Goal: Information Seeking & Learning: Learn about a topic

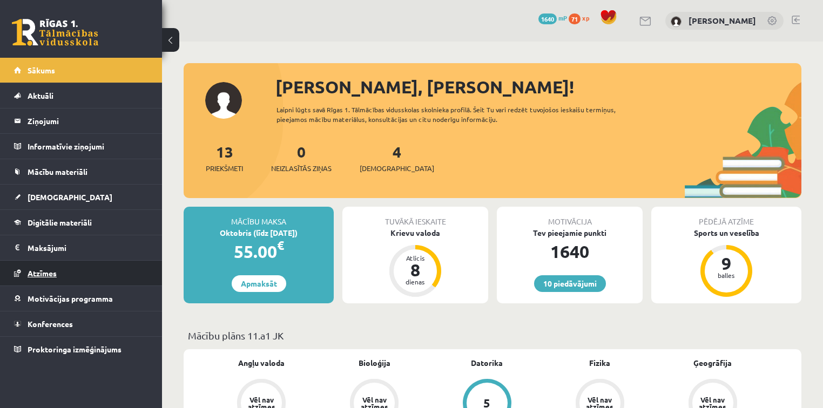
click at [109, 280] on link "Atzīmes" at bounding box center [81, 273] width 134 height 25
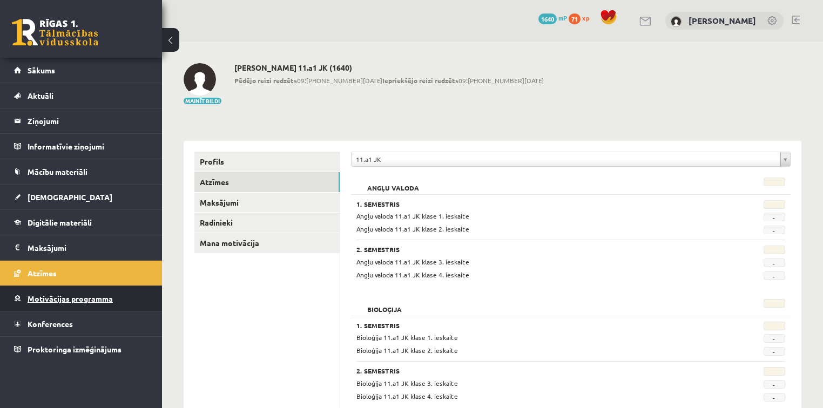
click at [93, 303] on link "Motivācijas programma" at bounding box center [81, 298] width 134 height 25
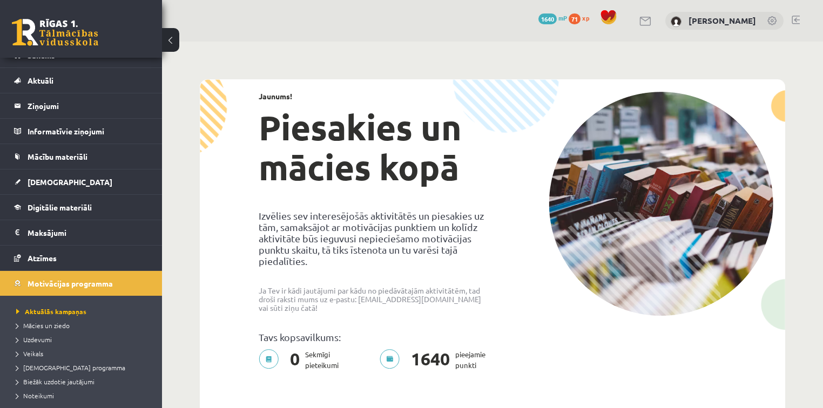
scroll to position [17, 0]
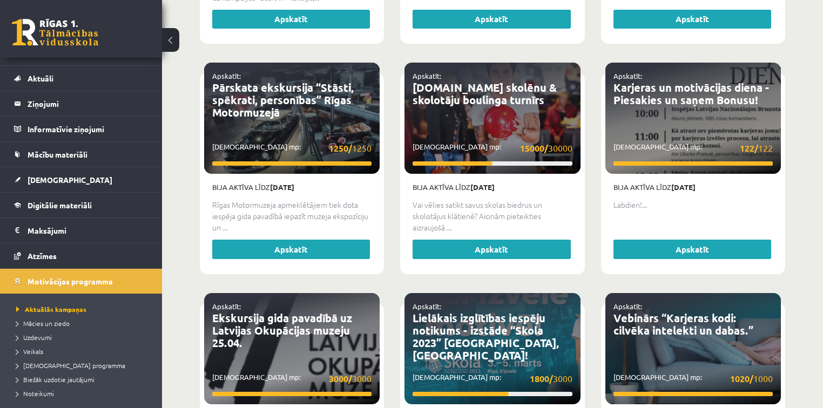
scroll to position [1995, 0]
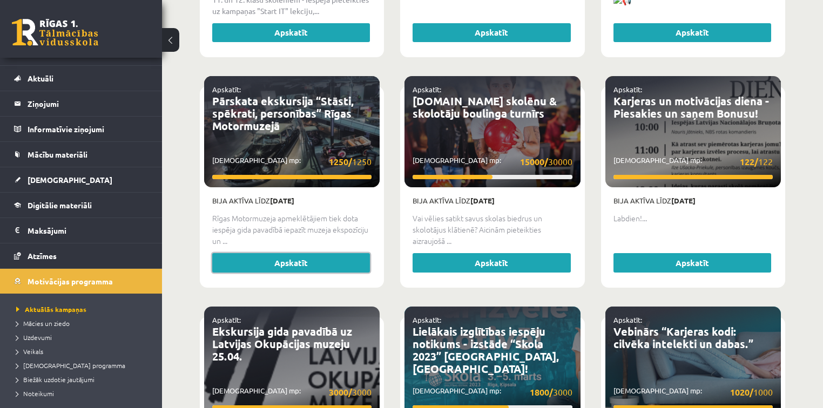
click at [274, 253] on link "Apskatīt" at bounding box center [291, 262] width 158 height 19
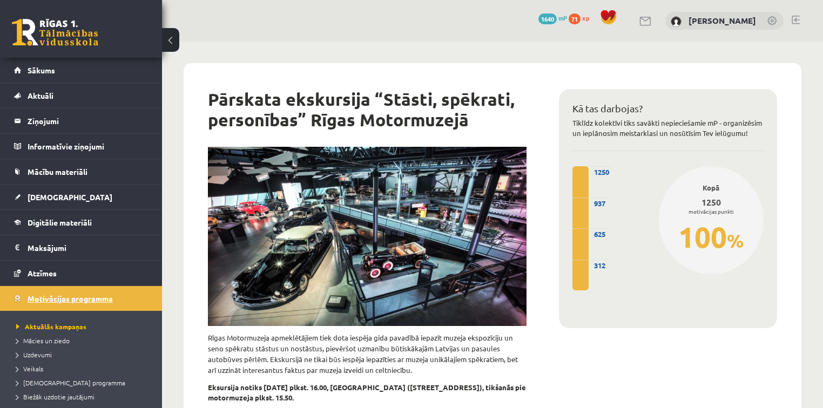
click at [80, 294] on span "Motivācijas programma" at bounding box center [70, 299] width 85 height 10
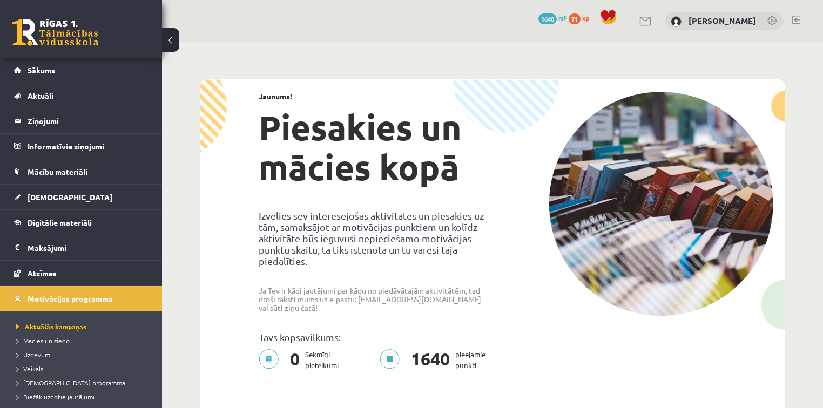
click at [294, 352] on span "0" at bounding box center [295, 360] width 21 height 22
click at [89, 185] on link "[DEMOGRAPHIC_DATA]" at bounding box center [81, 197] width 134 height 25
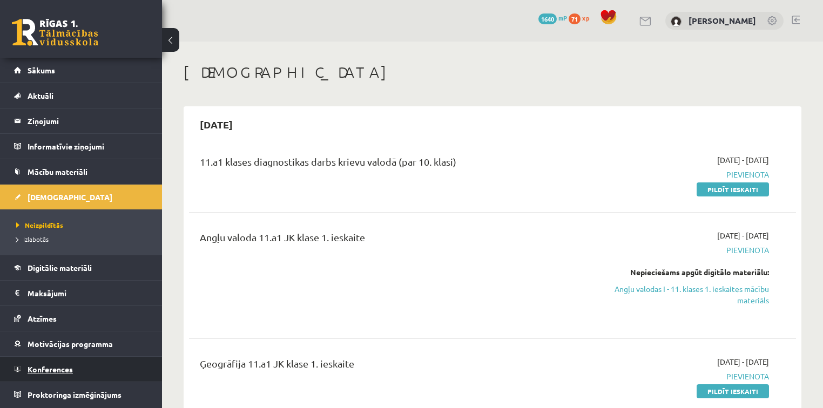
click at [61, 371] on span "Konferences" at bounding box center [50, 369] width 45 height 10
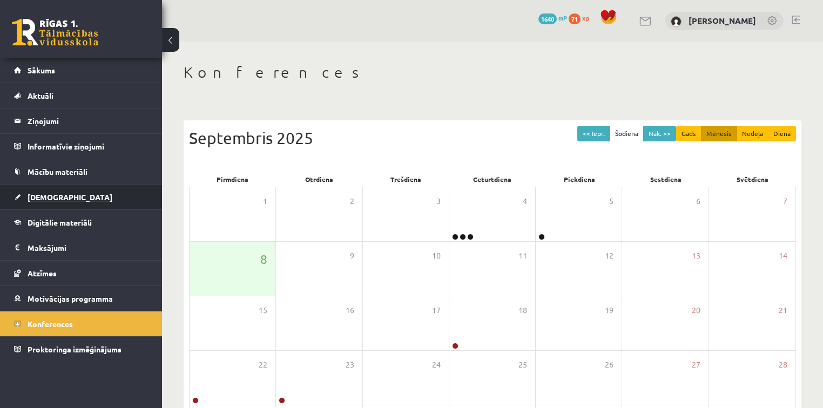
click at [60, 201] on link "[DEMOGRAPHIC_DATA]" at bounding box center [81, 197] width 134 height 25
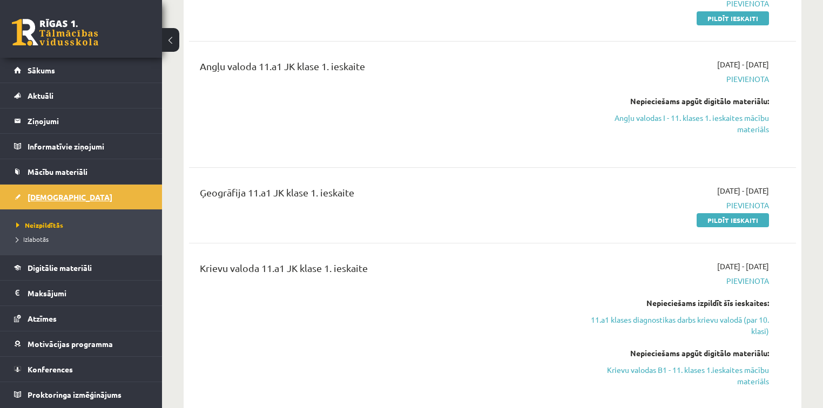
scroll to position [173, 0]
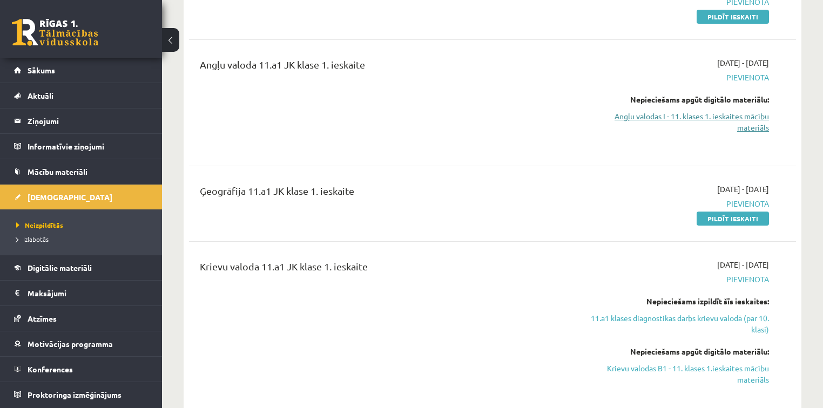
click at [693, 116] on link "Angļu valodas I - 11. klases 1. ieskaites mācību materiāls" at bounding box center [679, 122] width 179 height 23
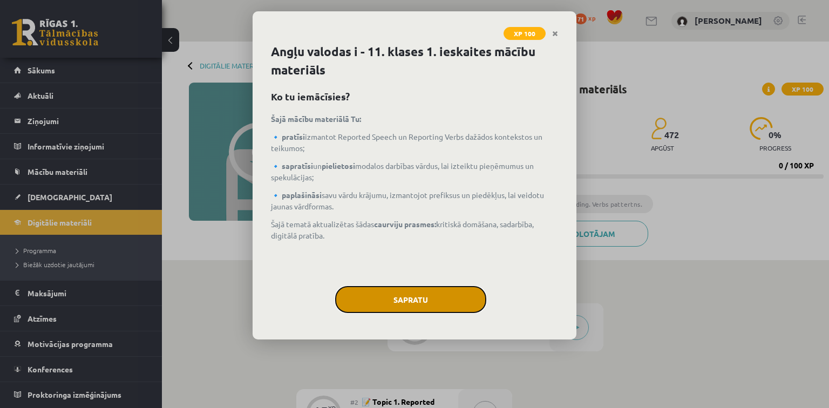
click at [436, 293] on button "Sapratu" at bounding box center [410, 299] width 151 height 27
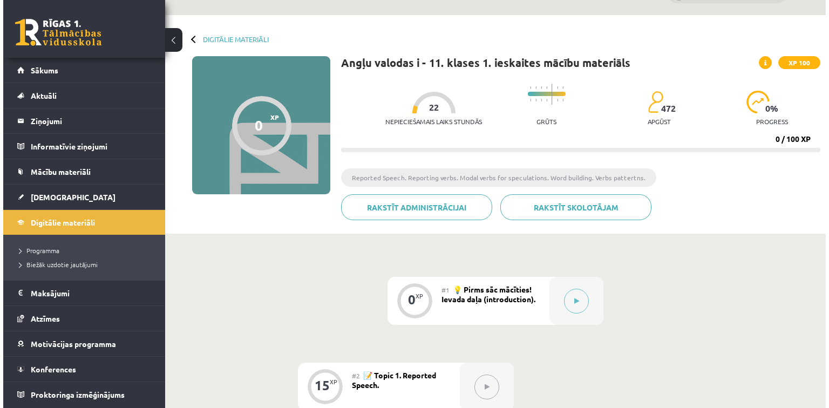
scroll to position [17, 0]
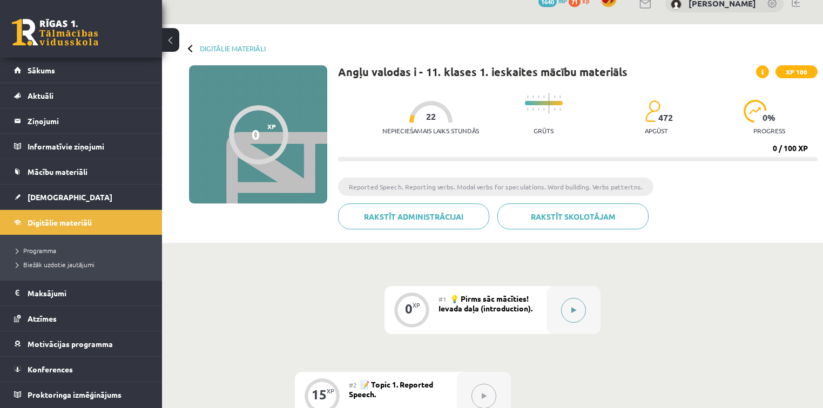
click at [563, 296] on div at bounding box center [573, 310] width 54 height 48
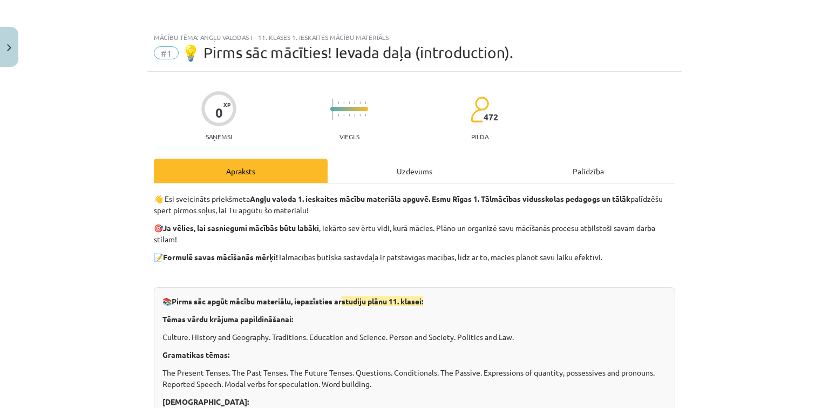
click at [229, 275] on p at bounding box center [415, 274] width 522 height 11
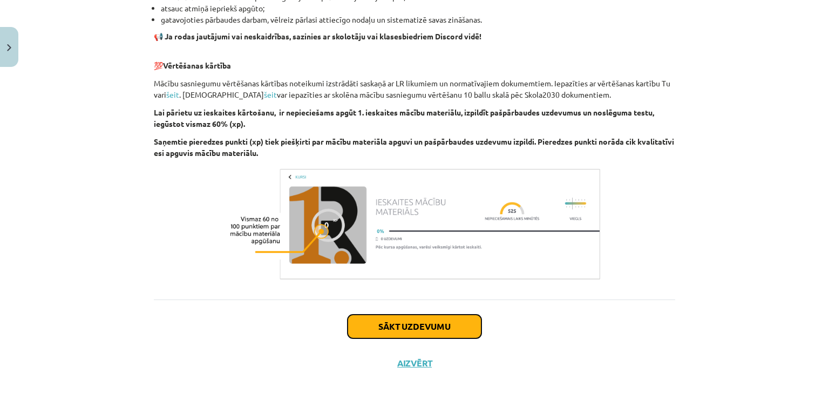
click at [459, 324] on button "Sākt uzdevumu" at bounding box center [415, 327] width 134 height 24
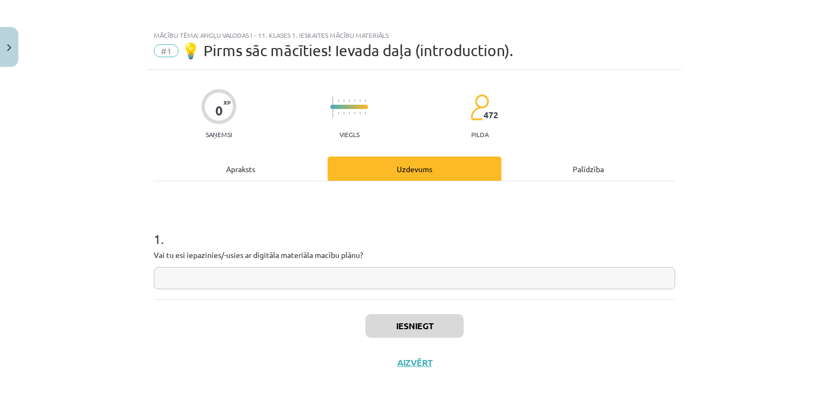
scroll to position [2, 0]
click at [357, 276] on input "text" at bounding box center [415, 279] width 522 height 22
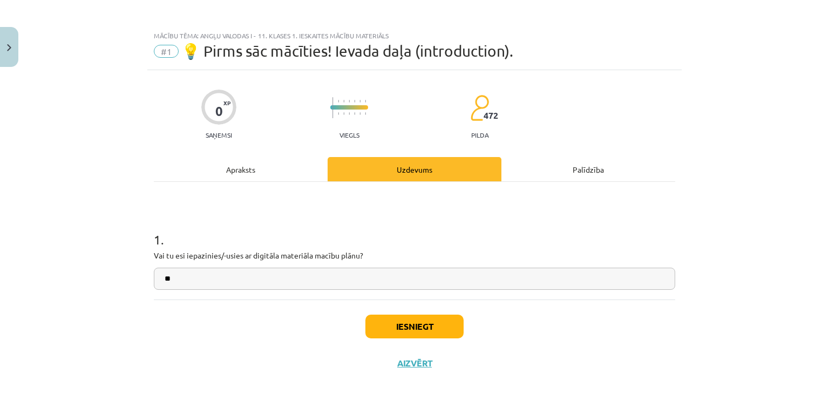
type input "**"
click at [387, 329] on button "Iesniegt" at bounding box center [414, 327] width 98 height 24
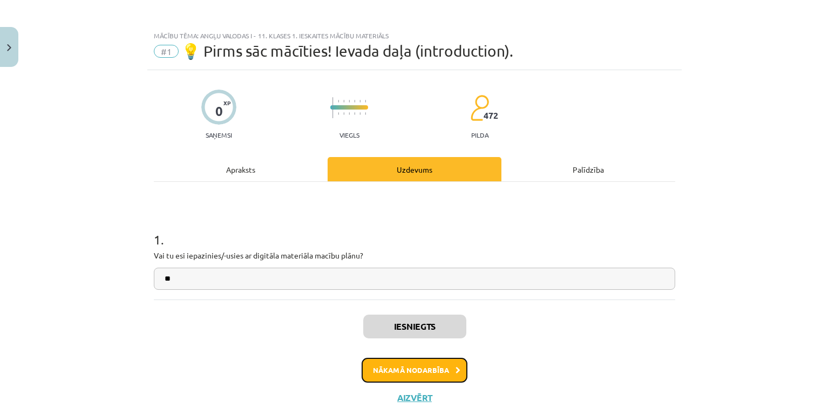
click at [394, 369] on button "Nākamā nodarbība" at bounding box center [415, 370] width 106 height 25
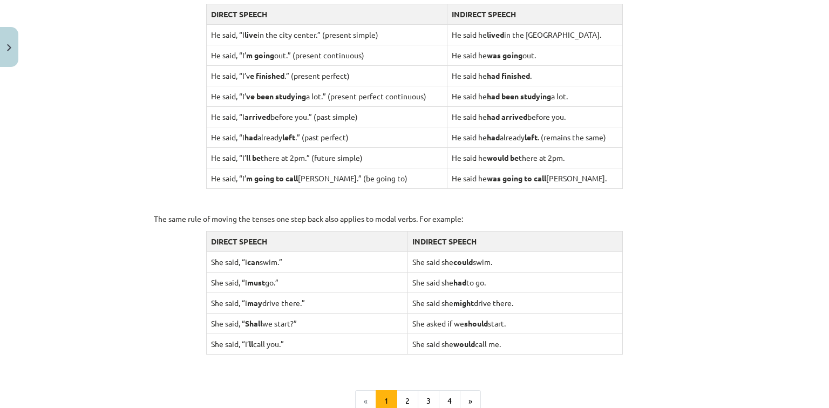
scroll to position [1048, 0]
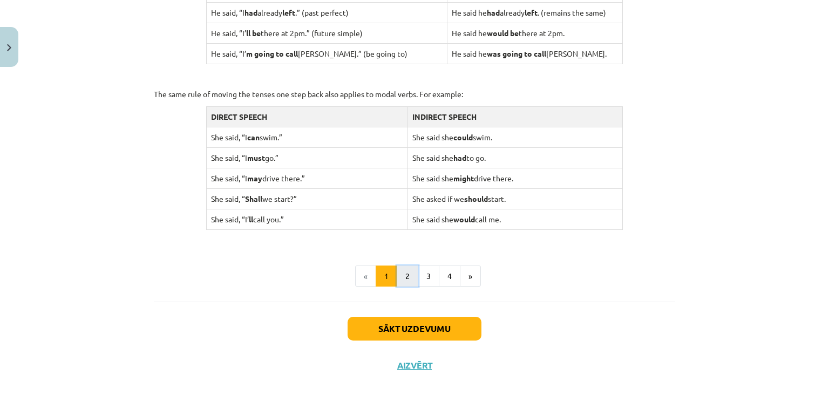
click at [401, 267] on button "2" at bounding box center [408, 277] width 22 height 22
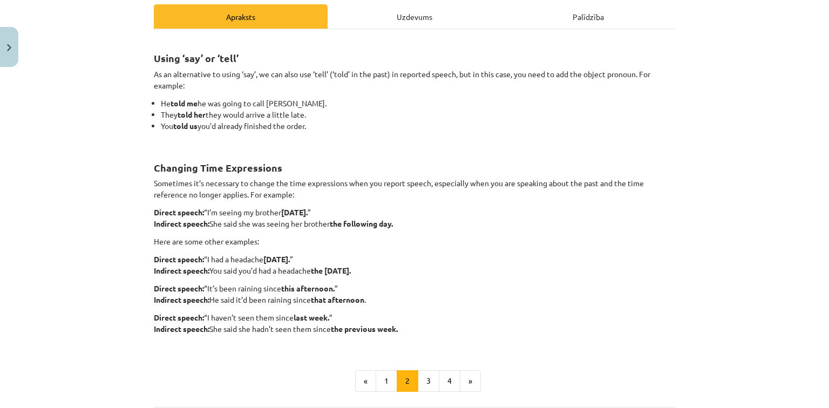
scroll to position [158, 0]
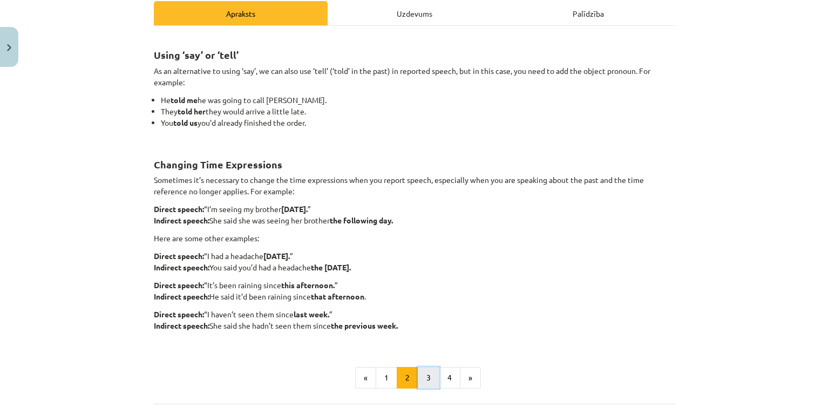
click at [424, 378] on button "3" at bounding box center [429, 378] width 22 height 22
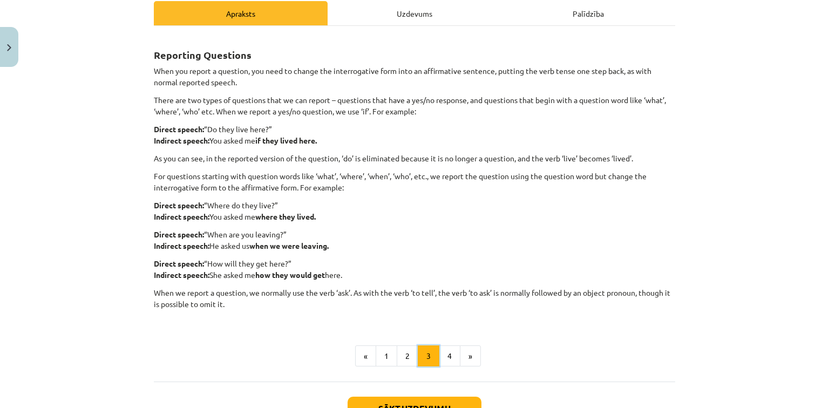
scroll to position [193, 0]
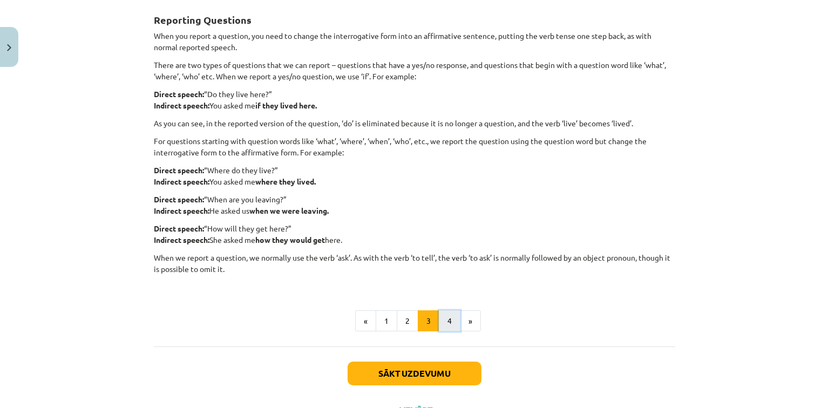
click at [455, 313] on button "4" at bounding box center [450, 321] width 22 height 22
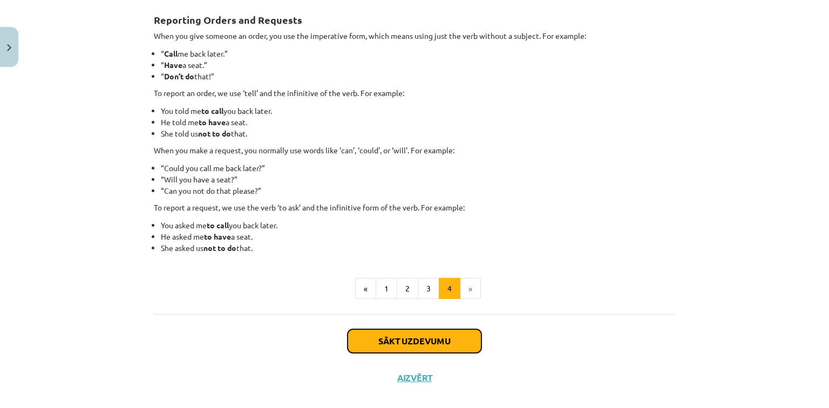
click at [431, 341] on button "Sākt uzdevumu" at bounding box center [415, 341] width 134 height 24
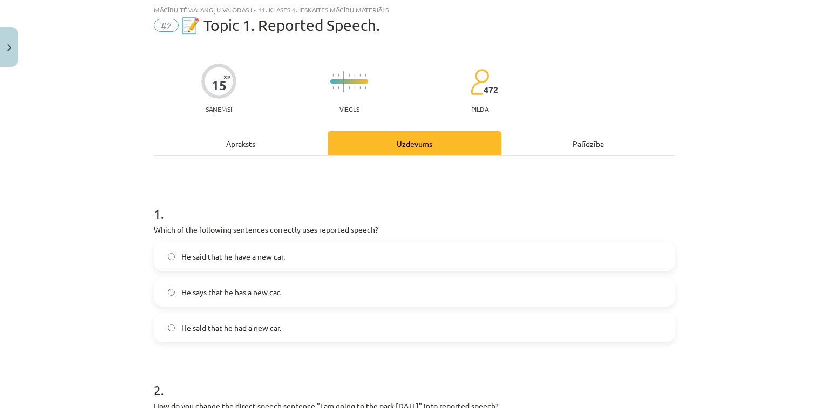
scroll to position [27, 0]
click at [225, 285] on label "He says that he has a new car." at bounding box center [414, 292] width 519 height 27
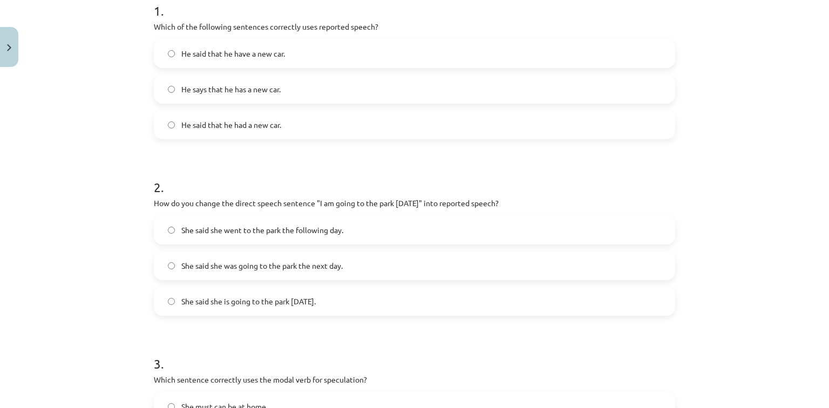
scroll to position [254, 0]
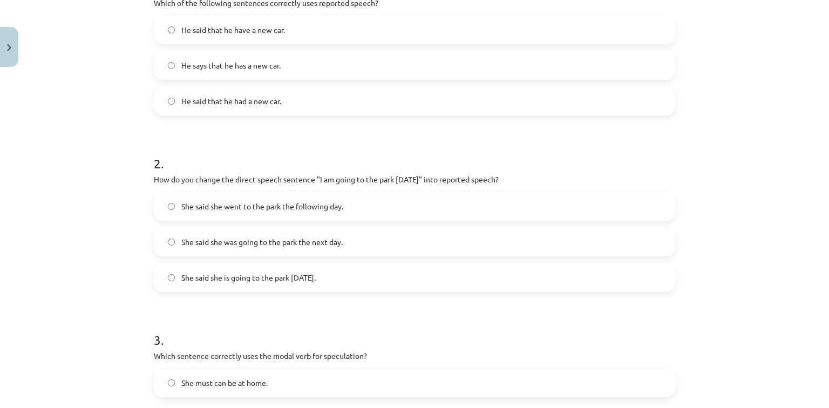
click at [247, 274] on span "She said she is going to the park tomorrow." at bounding box center [248, 277] width 134 height 11
drag, startPoint x: 822, startPoint y: 140, endPoint x: 823, endPoint y: 166, distance: 25.4
click at [823, 166] on div "Mācību tēma: Angļu valodas i - 11. klases 1. ieskaites mācību materiāls #2 📝 To…" at bounding box center [414, 204] width 829 height 408
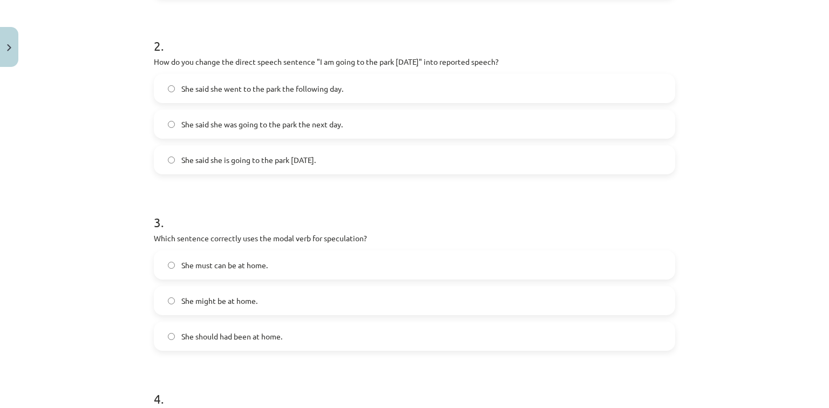
scroll to position [374, 0]
click at [525, 99] on label "She said she went to the park the following day." at bounding box center [414, 86] width 519 height 27
drag, startPoint x: 268, startPoint y: 236, endPoint x: 355, endPoint y: 240, distance: 87.5
click at [355, 240] on p "Which sentence correctly uses the modal verb for speculation?" at bounding box center [415, 236] width 522 height 11
click at [276, 222] on h1 "3 ." at bounding box center [415, 210] width 522 height 33
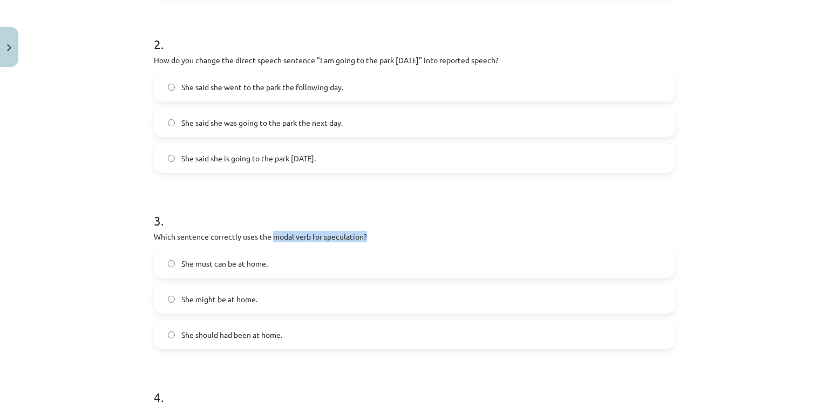
drag, startPoint x: 268, startPoint y: 235, endPoint x: 372, endPoint y: 233, distance: 103.7
click at [372, 233] on p "Which sentence correctly uses the modal verb for speculation?" at bounding box center [415, 236] width 522 height 11
copy p "modal verb for speculation?"
click at [267, 255] on label "She must can be at home." at bounding box center [414, 263] width 519 height 27
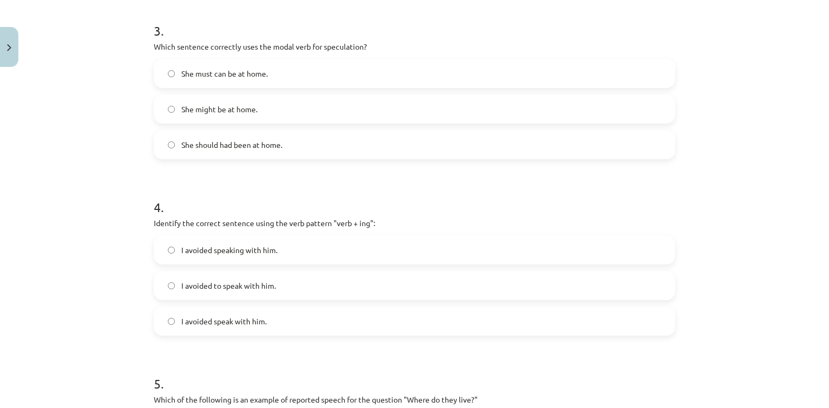
scroll to position [565, 0]
click at [486, 145] on label "She should had been at home." at bounding box center [414, 143] width 519 height 27
click at [367, 97] on label "She might be at home." at bounding box center [414, 107] width 519 height 27
click at [249, 245] on span "I avoided speaking with him." at bounding box center [229, 248] width 96 height 11
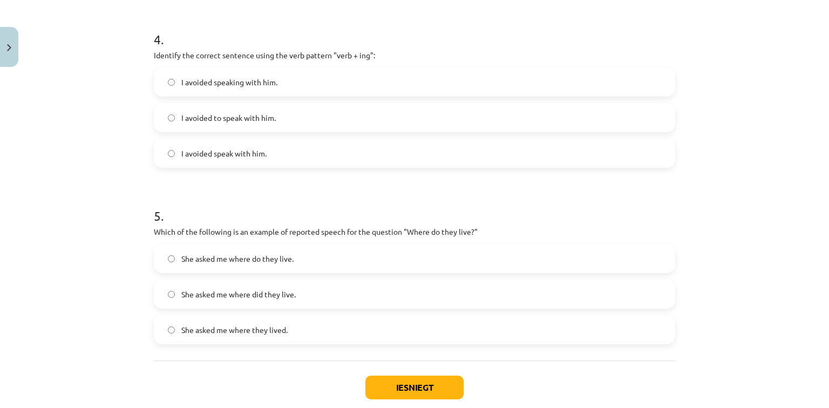
scroll to position [745, 0]
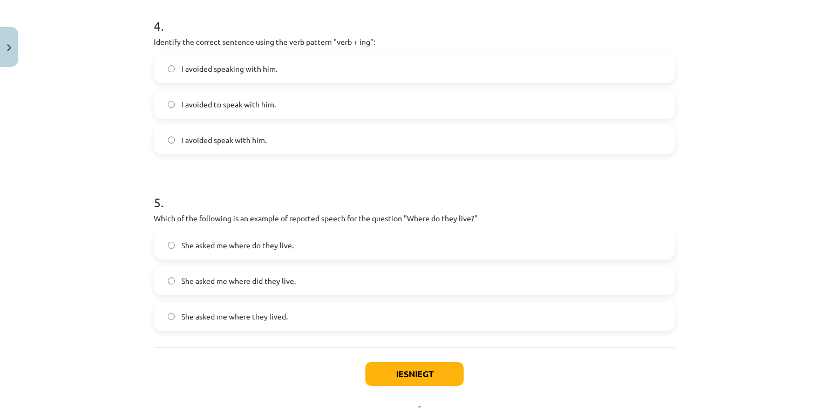
click at [304, 277] on label "She asked me where did they live." at bounding box center [414, 280] width 519 height 27
click at [405, 374] on button "Iesniegt" at bounding box center [414, 374] width 98 height 24
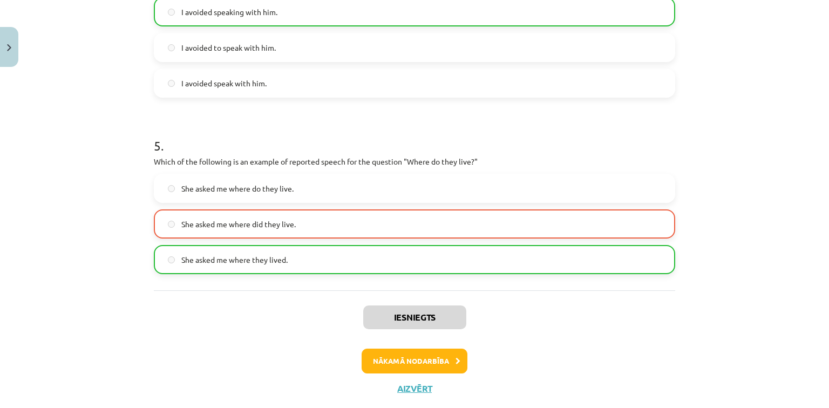
scroll to position [815, 0]
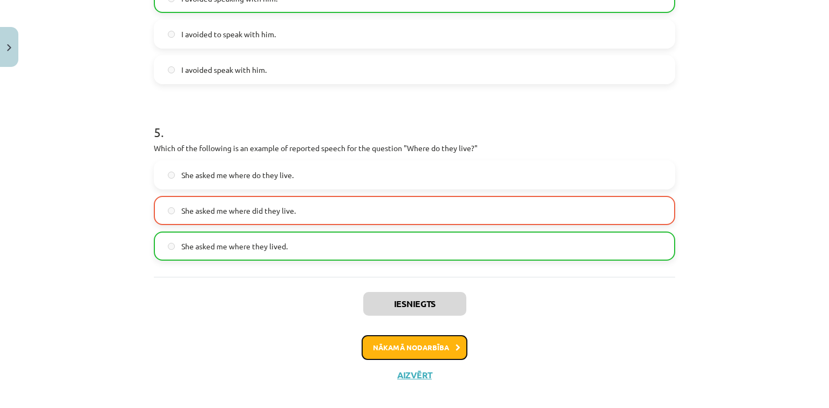
click at [428, 350] on button "Nākamā nodarbība" at bounding box center [415, 347] width 106 height 25
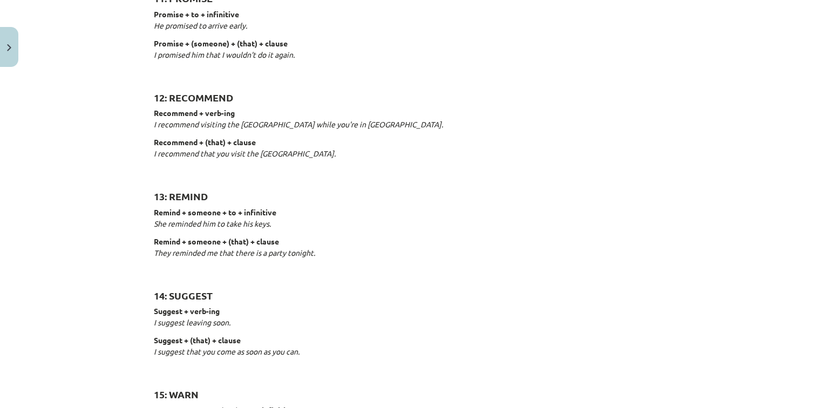
scroll to position [1535, 0]
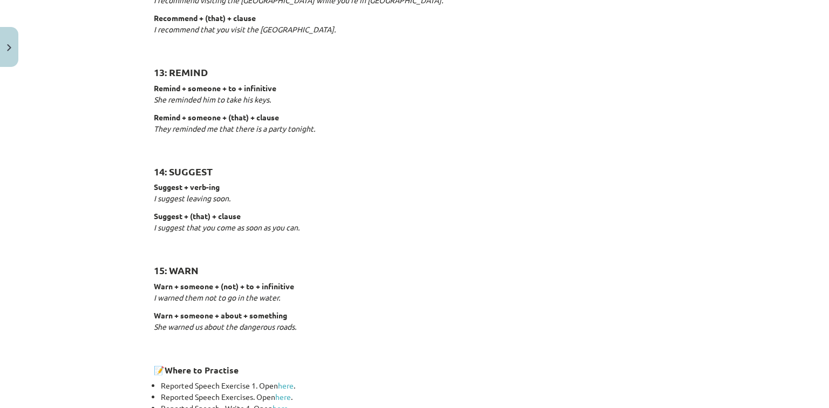
drag, startPoint x: 820, startPoint y: 392, endPoint x: 737, endPoint y: 124, distance: 280.6
click at [737, 124] on div "Mācību tēma: Angļu valodas i - 11. klases 1. ieskaites mācību materiāls #3 📝 To…" at bounding box center [414, 204] width 829 height 408
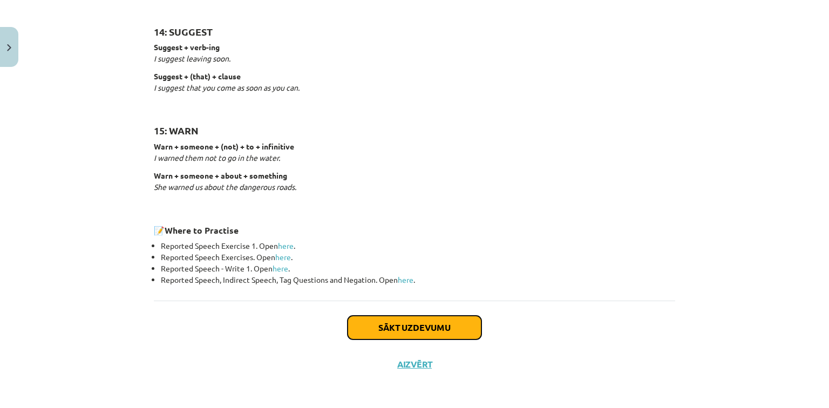
click at [404, 320] on button "Sākt uzdevumu" at bounding box center [415, 328] width 134 height 24
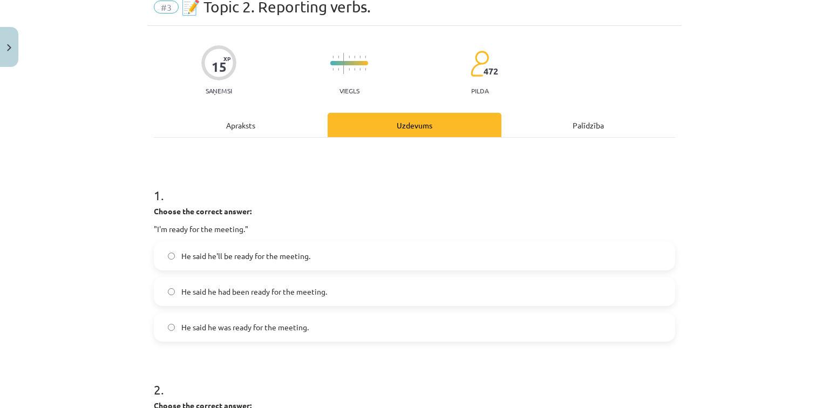
scroll to position [27, 0]
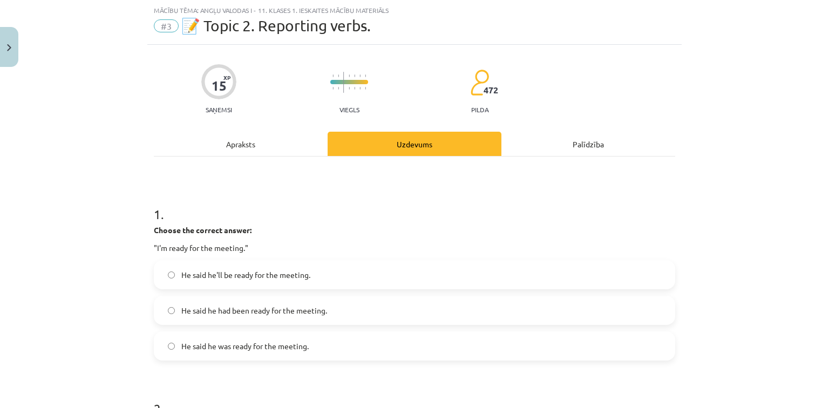
click at [255, 354] on label "He said he was ready for the meeting." at bounding box center [414, 346] width 519 height 27
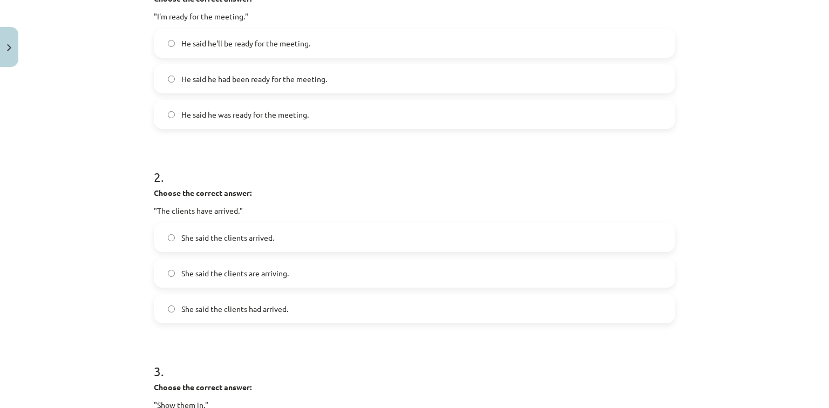
scroll to position [285, 0]
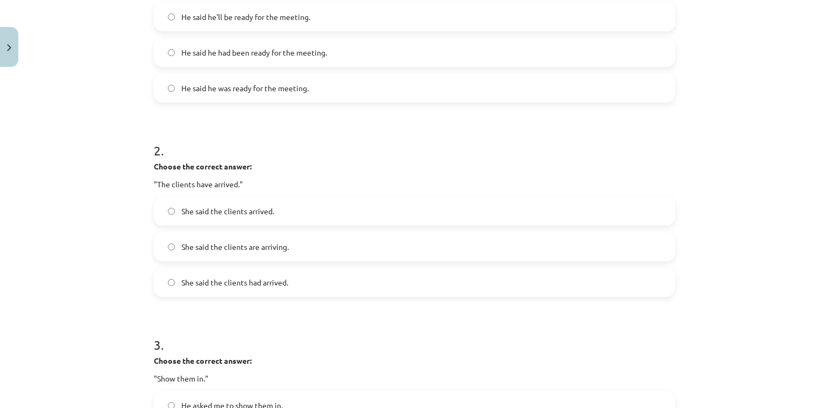
click at [317, 275] on label "She said the clients had arrived." at bounding box center [414, 282] width 519 height 27
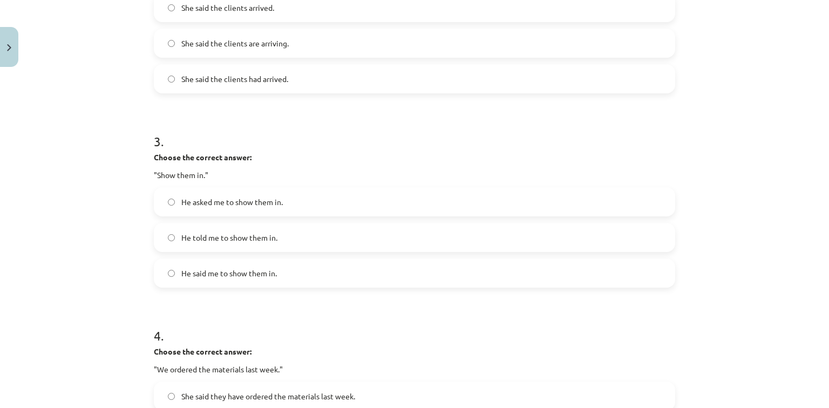
scroll to position [505, 0]
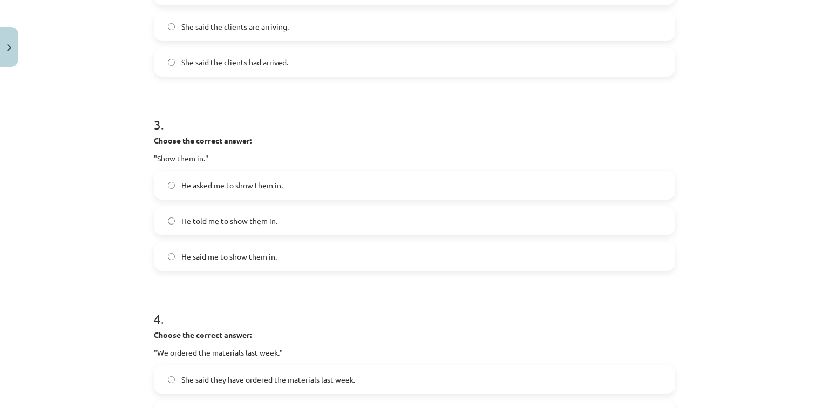
click at [263, 212] on label "He told me to show them in." at bounding box center [414, 220] width 519 height 27
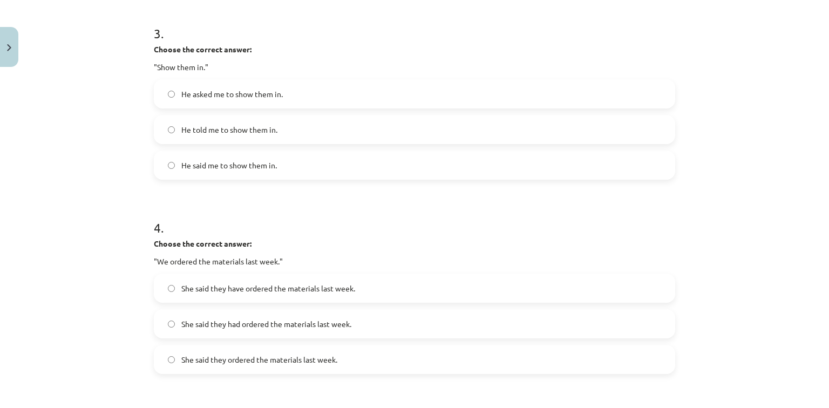
scroll to position [653, 0]
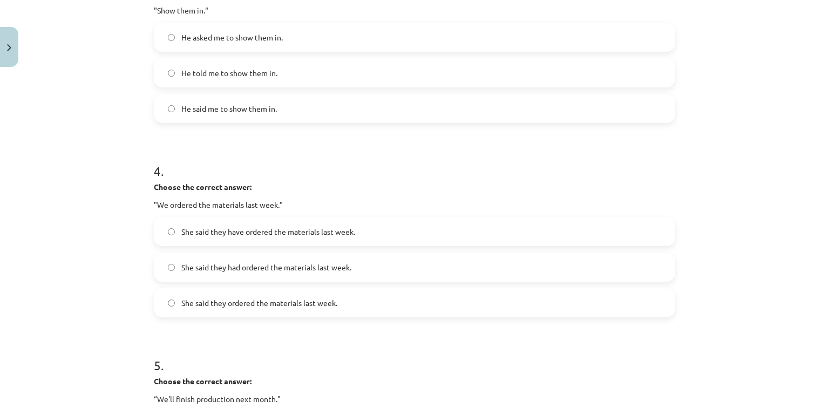
click at [288, 233] on span "She said they have ordered the materials last week." at bounding box center [268, 231] width 174 height 11
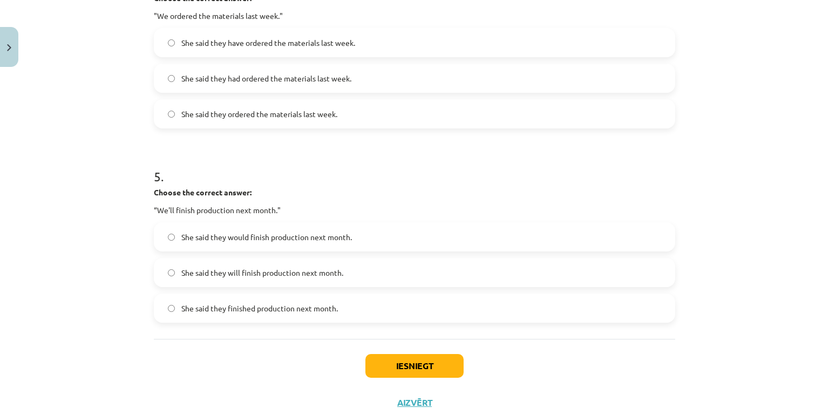
scroll to position [882, 0]
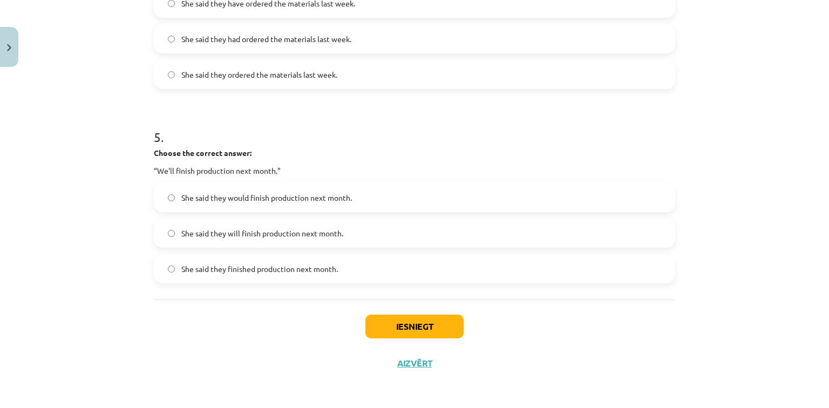
click at [324, 225] on label "She said they will finish production next month." at bounding box center [414, 233] width 519 height 27
click at [428, 322] on button "Iesniegt" at bounding box center [414, 327] width 98 height 24
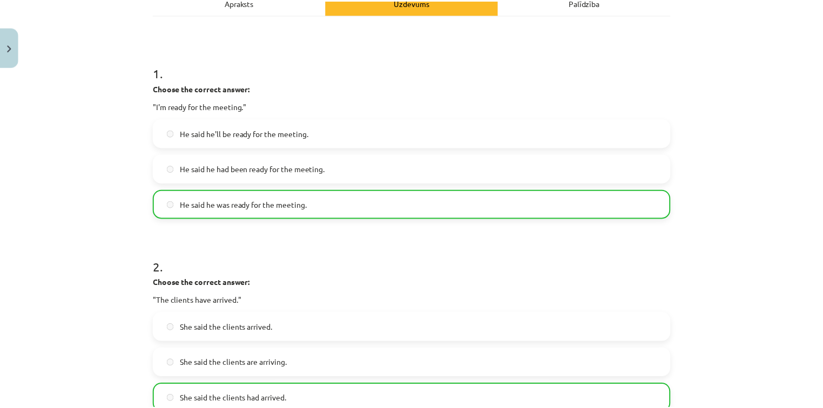
scroll to position [48, 0]
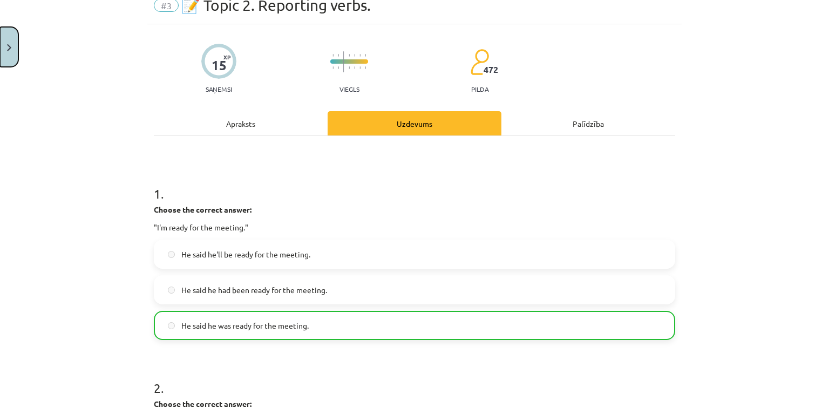
click at [8, 46] on img "Close" at bounding box center [9, 47] width 4 height 7
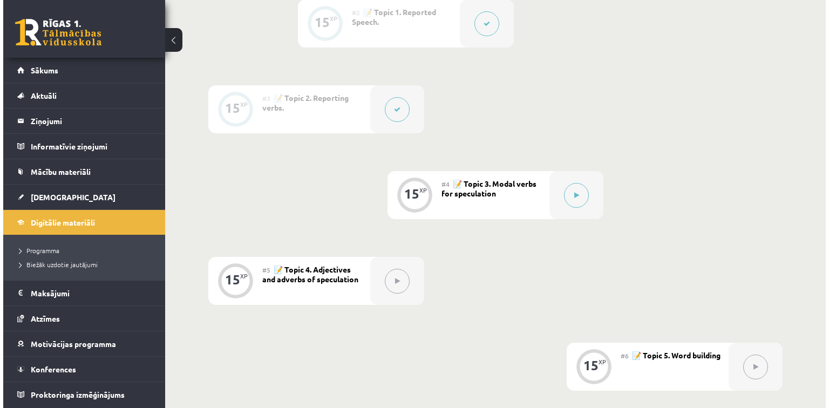
scroll to position [386, 0]
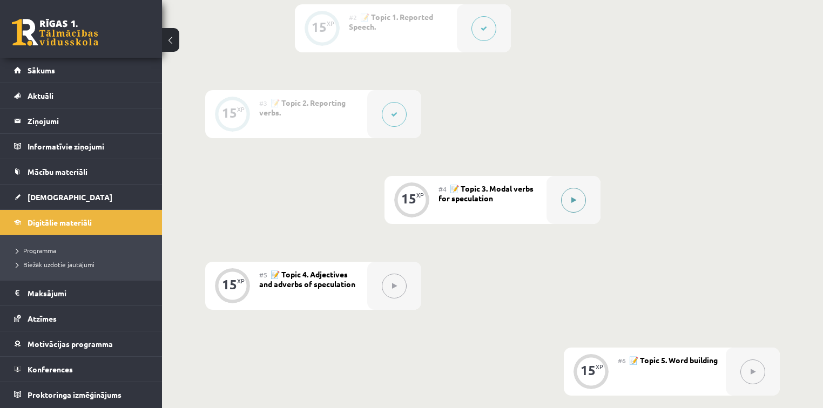
click at [579, 198] on button at bounding box center [573, 200] width 25 height 25
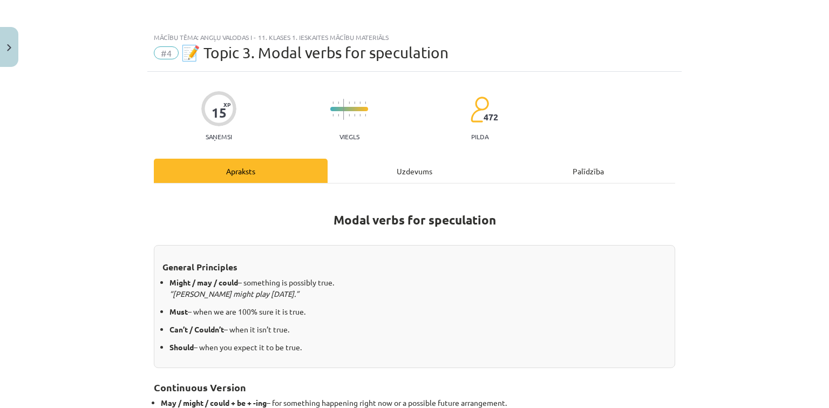
click at [437, 173] on div "Uzdevums" at bounding box center [415, 171] width 174 height 24
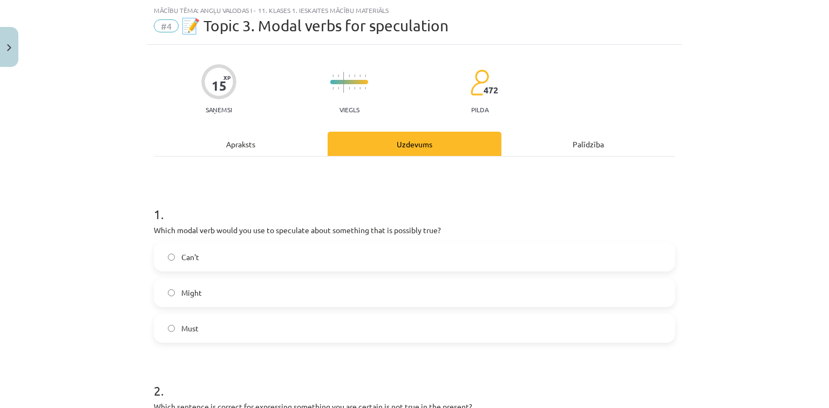
click at [240, 137] on div "Apraksts" at bounding box center [241, 144] width 174 height 24
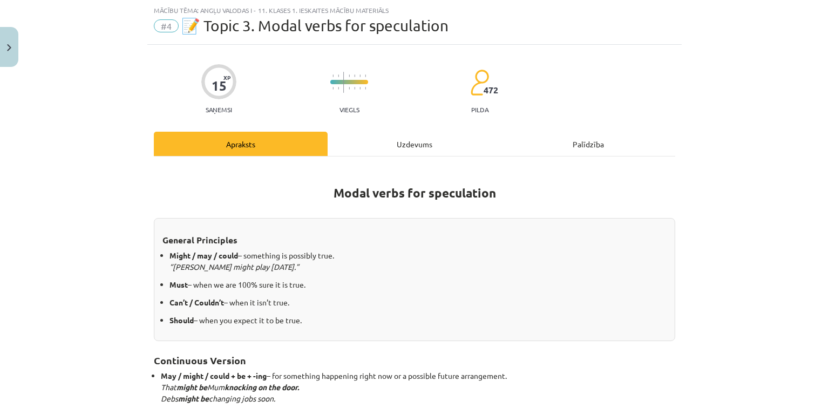
click at [418, 129] on div "15 XP Saņemsi Viegls 472 pilda Apraksts Uzdevums Palīdzība Modal verbs for spec…" at bounding box center [414, 334] width 534 height 579
click at [408, 147] on div "Uzdevums" at bounding box center [415, 144] width 174 height 24
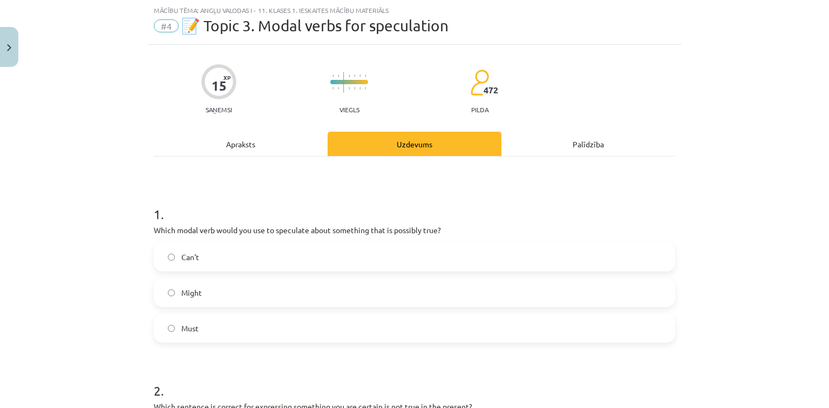
click at [231, 292] on label "Might" at bounding box center [414, 292] width 519 height 27
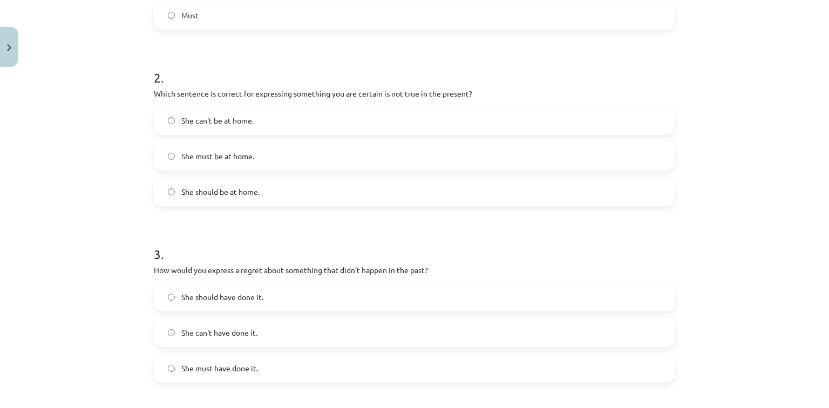
scroll to position [354, 0]
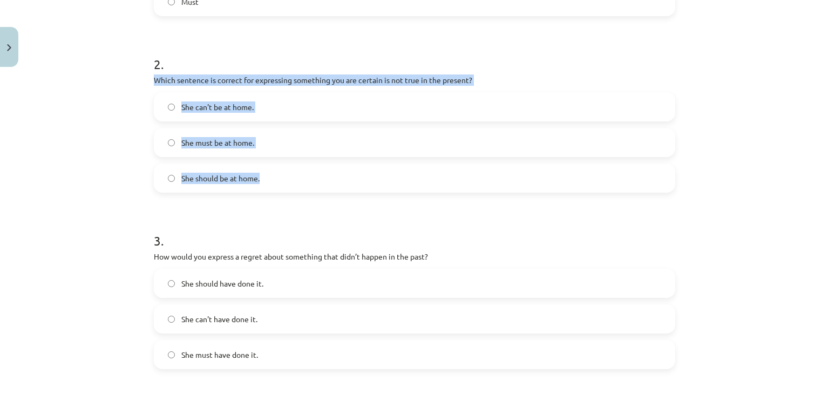
drag, startPoint x: 149, startPoint y: 77, endPoint x: 314, endPoint y: 173, distance: 190.4
click at [314, 173] on div "15 XP Saņemsi Viegls 472 pilda Apraksts Uzdevums Palīdzība 1 . Which modal verb…" at bounding box center [414, 269] width 534 height 1102
copy div "Which sentence is correct for expressing something you are certain is not true …"
click at [365, 95] on label "She can't be at home." at bounding box center [414, 106] width 519 height 27
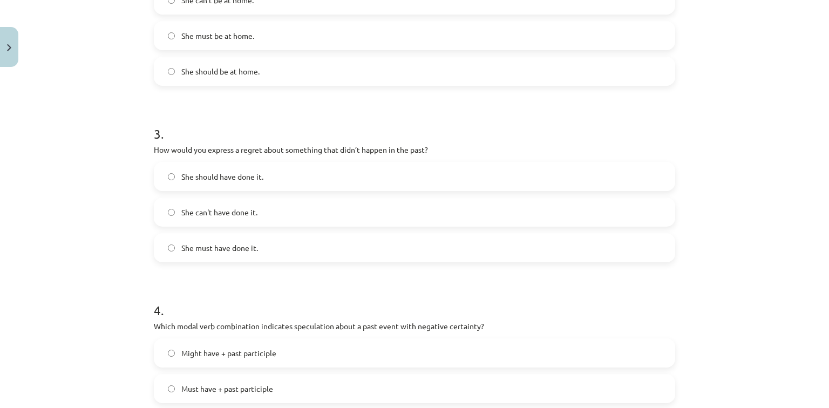
scroll to position [462, 0]
click at [217, 167] on label "She should have done it." at bounding box center [414, 174] width 519 height 27
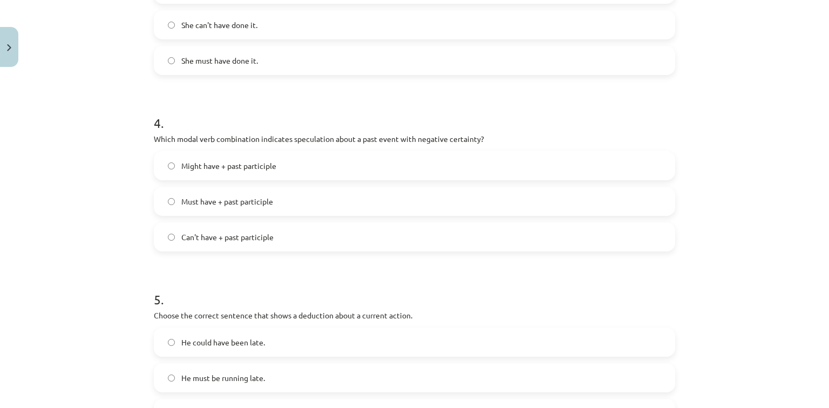
scroll to position [671, 0]
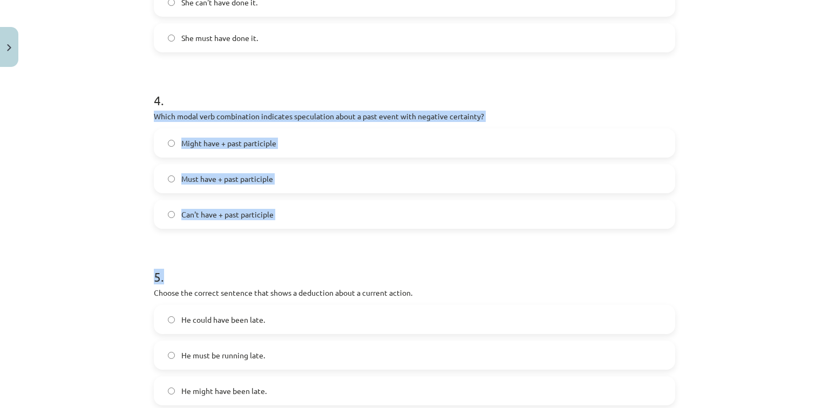
drag, startPoint x: 151, startPoint y: 114, endPoint x: 315, endPoint y: 254, distance: 215.6
copy form "Which modal verb combination indicates speculation about a past event with nega…"
click at [317, 213] on label "Can't have + past participle" at bounding box center [414, 214] width 519 height 27
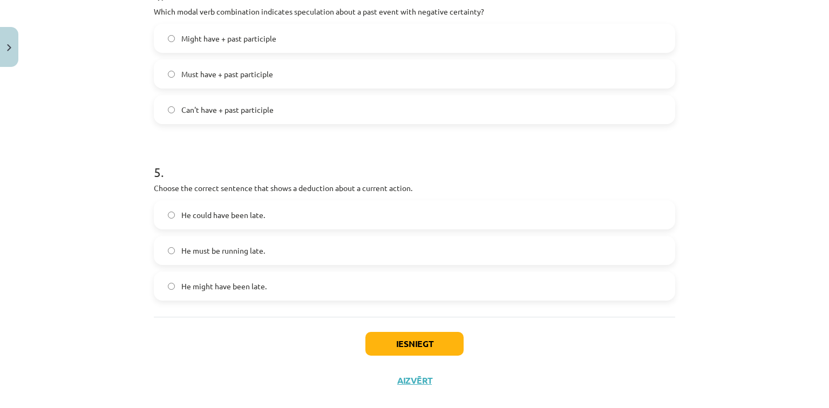
scroll to position [793, 0]
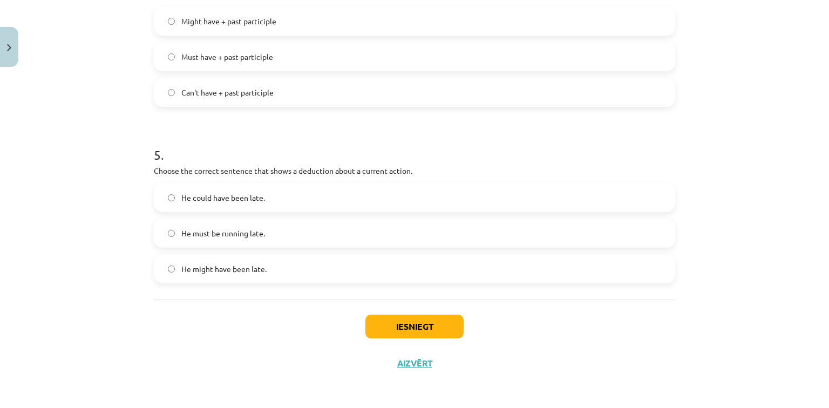
click at [249, 233] on span "He must be running late." at bounding box center [223, 233] width 84 height 11
click at [422, 331] on button "Iesniegt" at bounding box center [414, 327] width 98 height 24
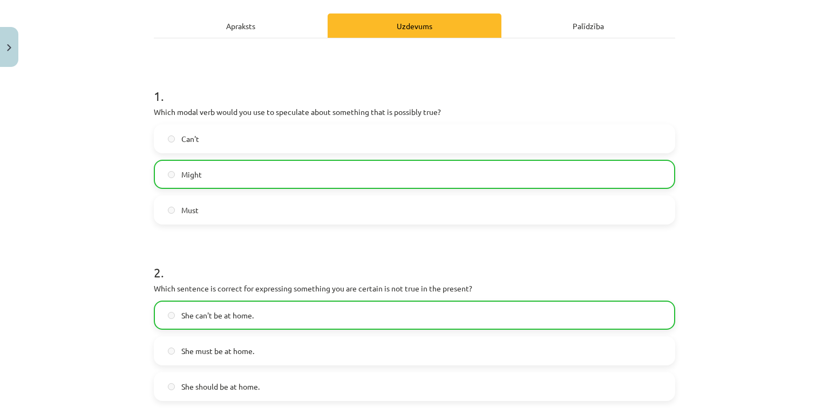
scroll to position [827, 0]
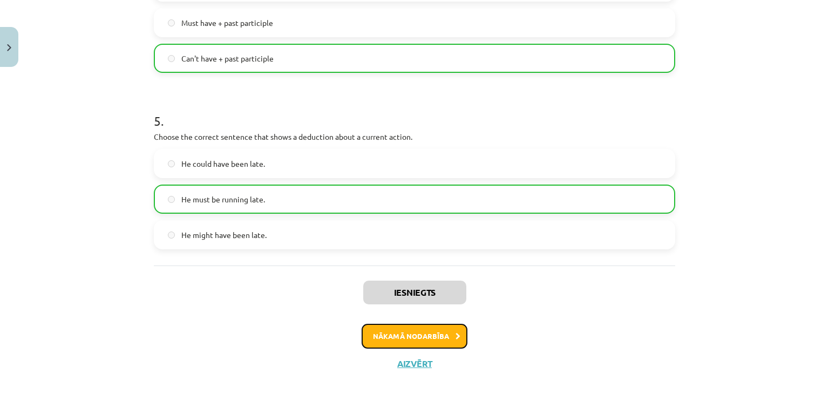
click at [432, 341] on button "Nākamā nodarbība" at bounding box center [415, 336] width 106 height 25
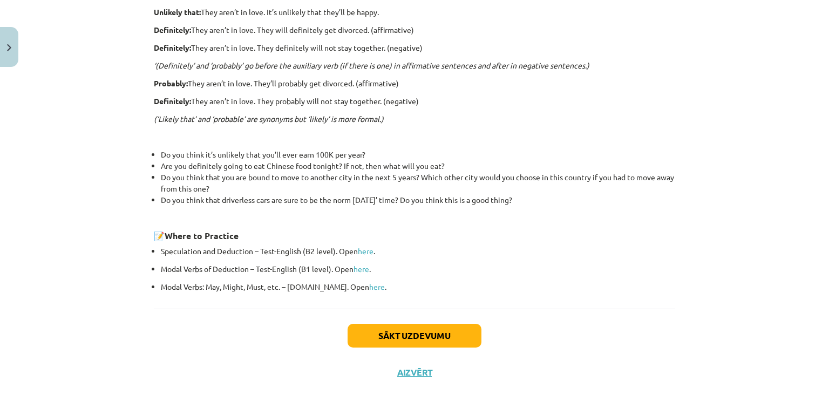
scroll to position [336, 0]
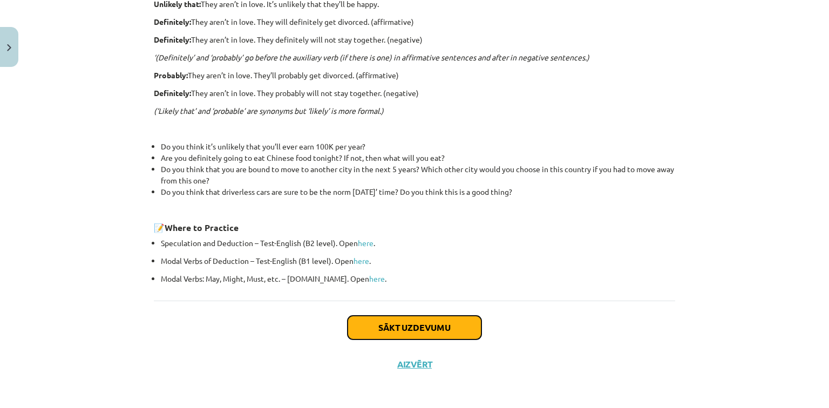
click at [439, 320] on button "Sākt uzdevumu" at bounding box center [415, 328] width 134 height 24
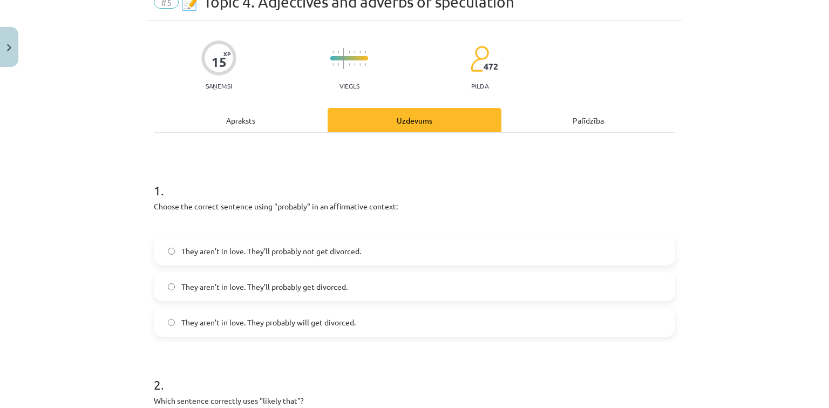
scroll to position [27, 0]
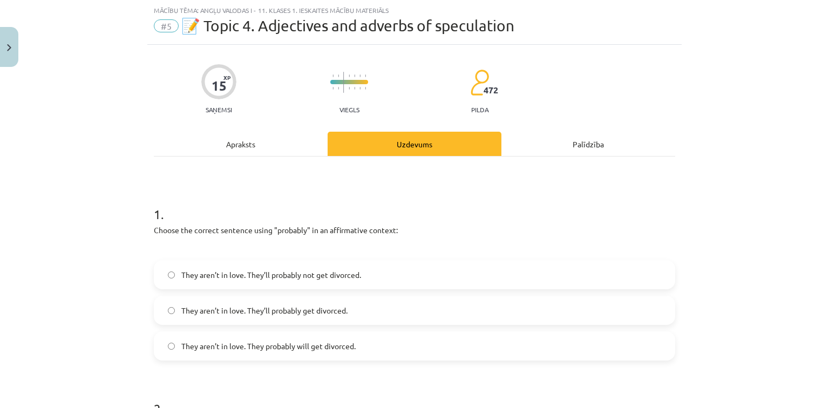
click at [281, 305] on span "They aren’t in love. They’ll probably get divorced." at bounding box center [264, 310] width 166 height 11
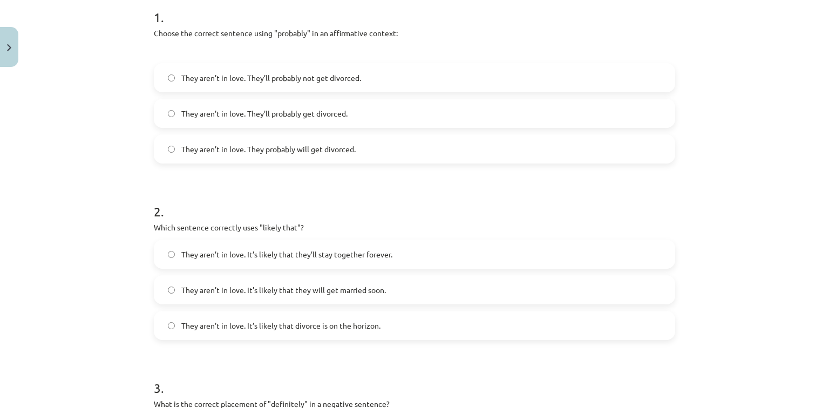
scroll to position [280, 0]
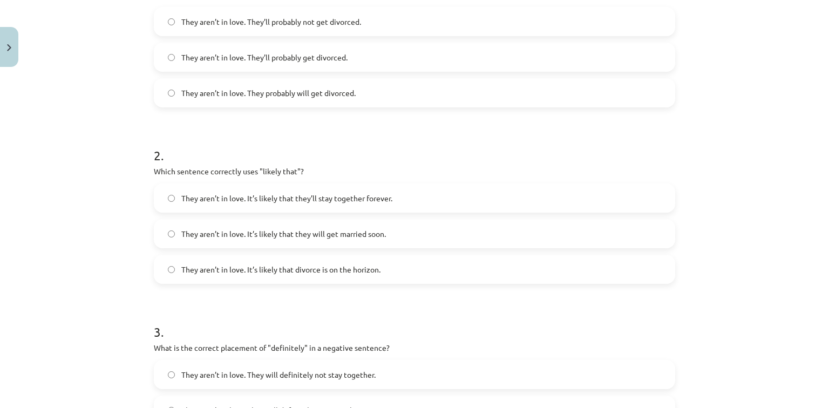
click at [300, 269] on span "They aren’t in love. It’s likely that divorce is on the horizon." at bounding box center [280, 269] width 199 height 11
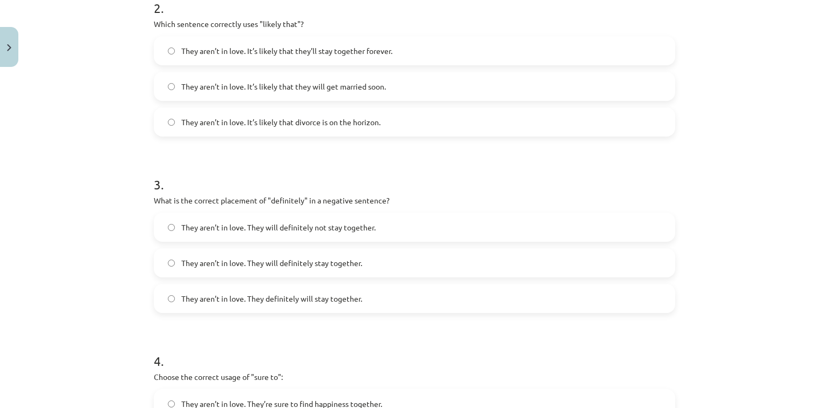
scroll to position [513, 0]
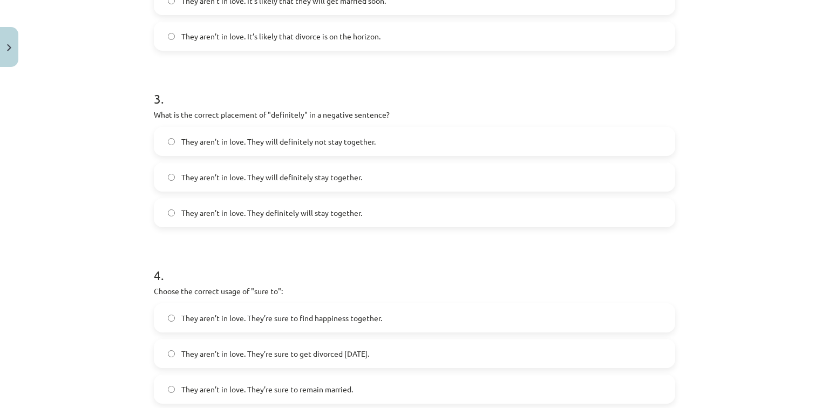
click at [294, 143] on span "They aren’t in love. They will definitely not stay together." at bounding box center [278, 141] width 194 height 11
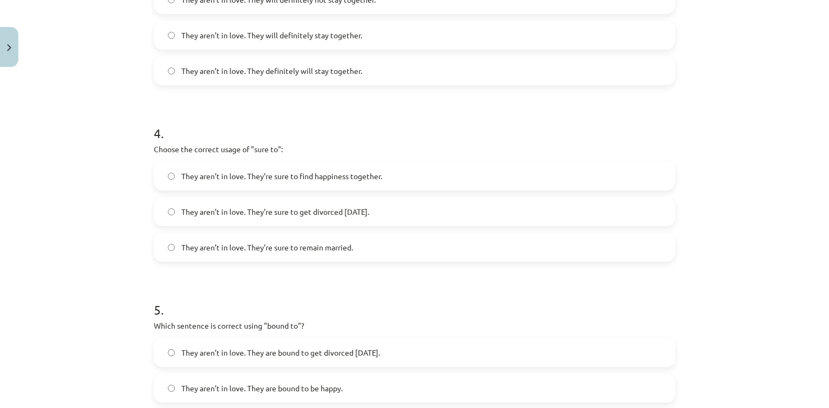
scroll to position [661, 0]
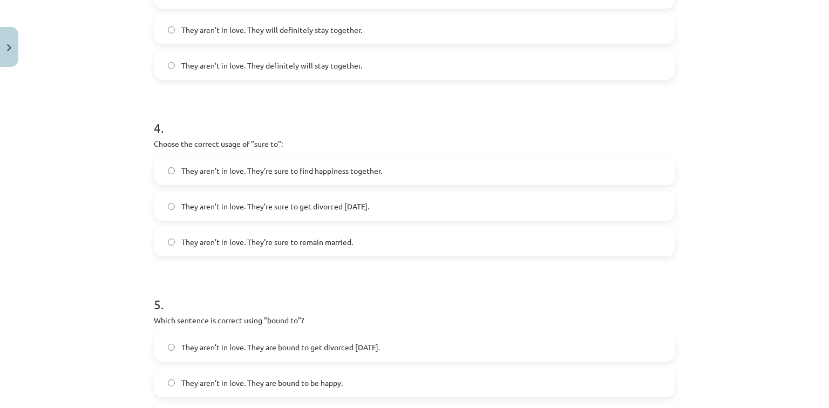
click at [342, 212] on span "They aren’t in love. They’re sure to get divorced within six months." at bounding box center [275, 206] width 188 height 11
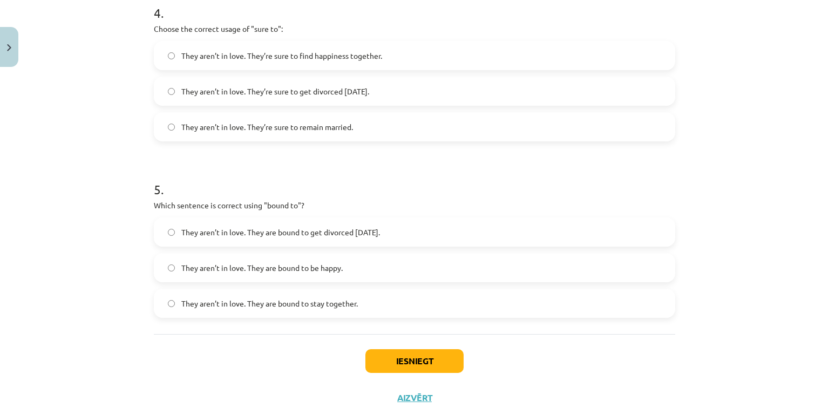
scroll to position [810, 0]
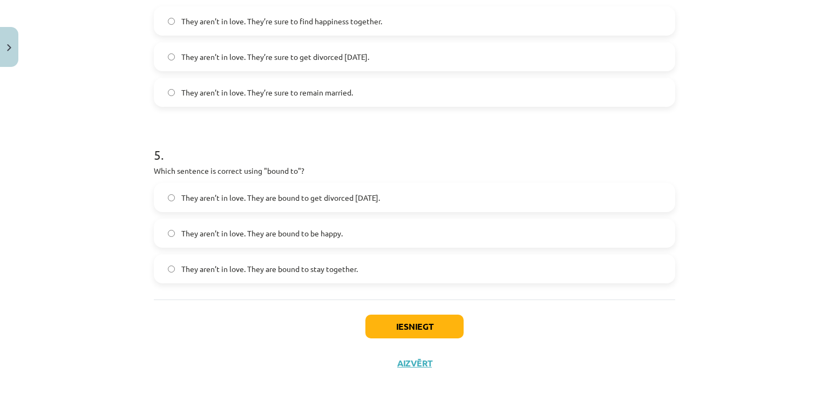
click at [287, 199] on span "They aren’t in love. They are bound to get divorced within six months." at bounding box center [280, 197] width 199 height 11
click at [379, 317] on button "Iesniegt" at bounding box center [414, 327] width 98 height 24
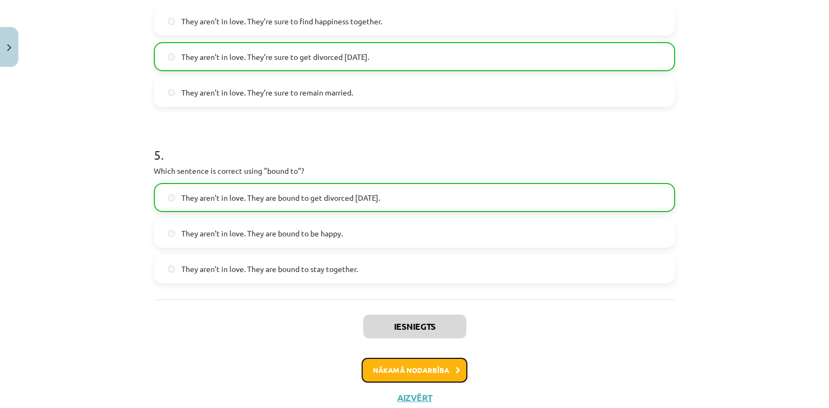
click at [395, 369] on button "Nākamā nodarbība" at bounding box center [415, 370] width 106 height 25
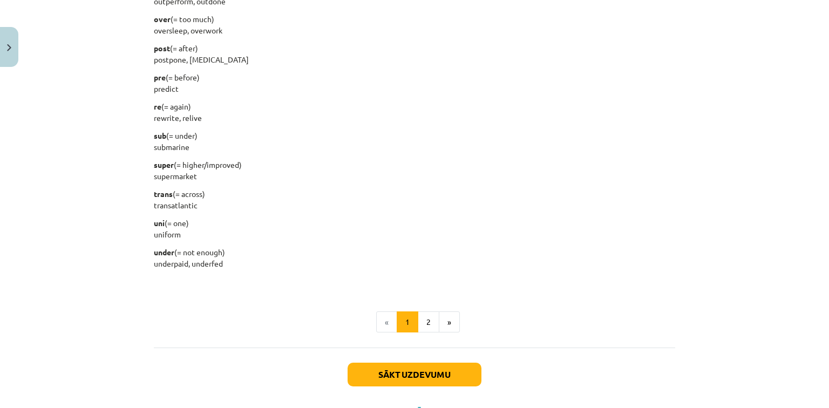
scroll to position [1354, 0]
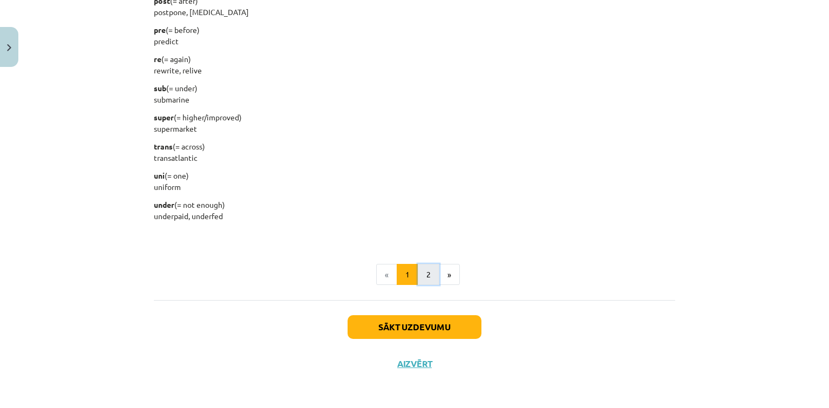
click at [428, 274] on button "2" at bounding box center [429, 275] width 22 height 22
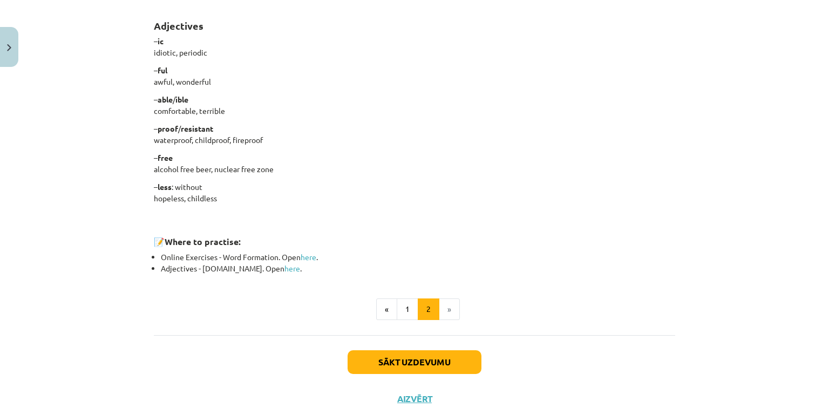
scroll to position [901, 0]
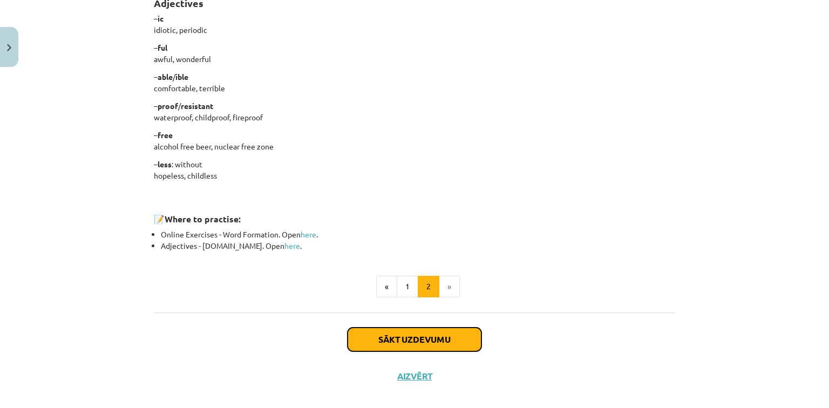
click at [450, 330] on button "Sākt uzdevumu" at bounding box center [415, 340] width 134 height 24
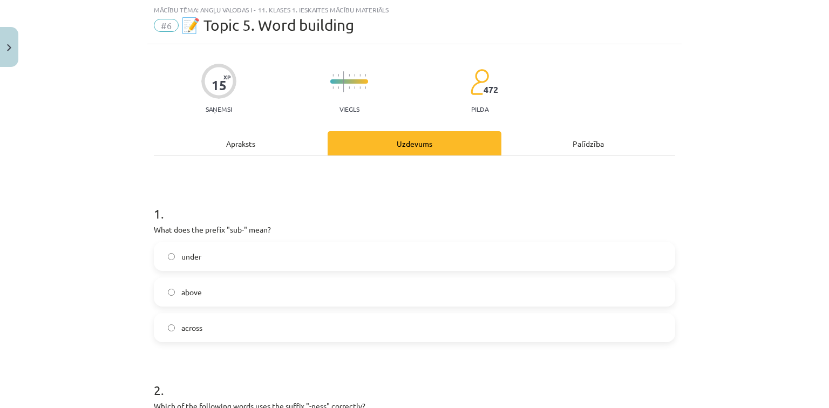
scroll to position [27, 0]
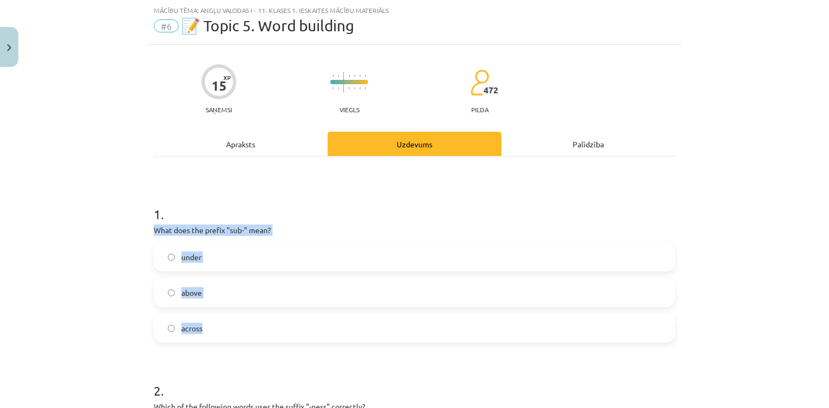
drag, startPoint x: 151, startPoint y: 222, endPoint x: 267, endPoint y: 334, distance: 160.4
click at [267, 334] on div "1 . What does the prefix "sub-" mean? under above across" at bounding box center [415, 265] width 522 height 155
copy div "What does the prefix "sub-" mean? under above across"
click at [283, 250] on label "under" at bounding box center [414, 256] width 519 height 27
click at [821, 151] on div "Mācību tēma: Angļu valodas i - 11. klases 1. ieskaites mācību materiāls #6 📝 To…" at bounding box center [414, 204] width 829 height 408
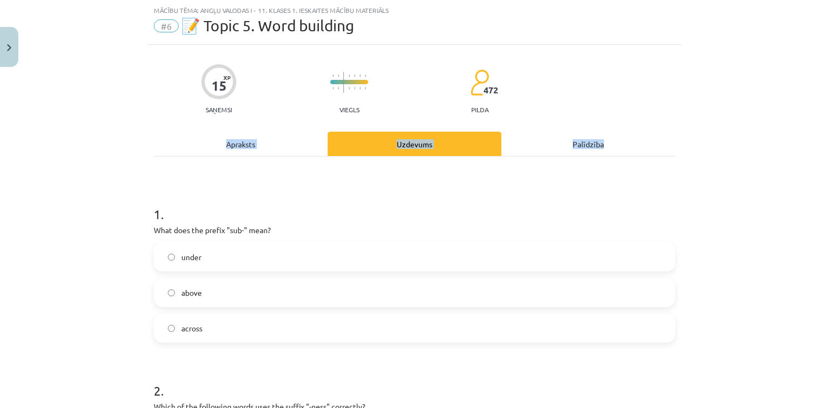
click at [821, 151] on div "Mācību tēma: Angļu valodas i - 11. klases 1. ieskaites mācību materiāls #6 📝 To…" at bounding box center [414, 204] width 829 height 408
click at [791, 154] on div "Mācību tēma: Angļu valodas i - 11. klases 1. ieskaites mācību materiāls #6 📝 To…" at bounding box center [414, 204] width 829 height 408
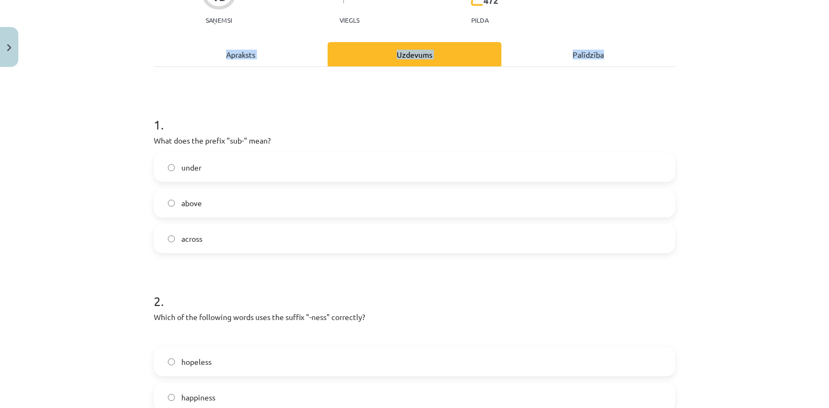
scroll to position [238, 0]
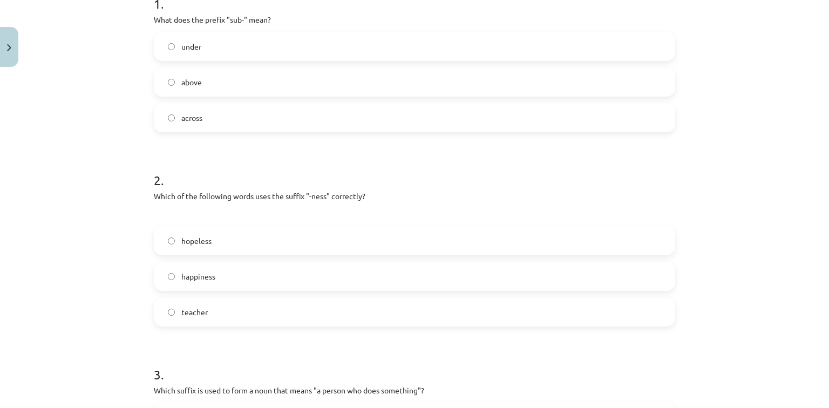
click at [224, 285] on label "happiness" at bounding box center [414, 276] width 519 height 27
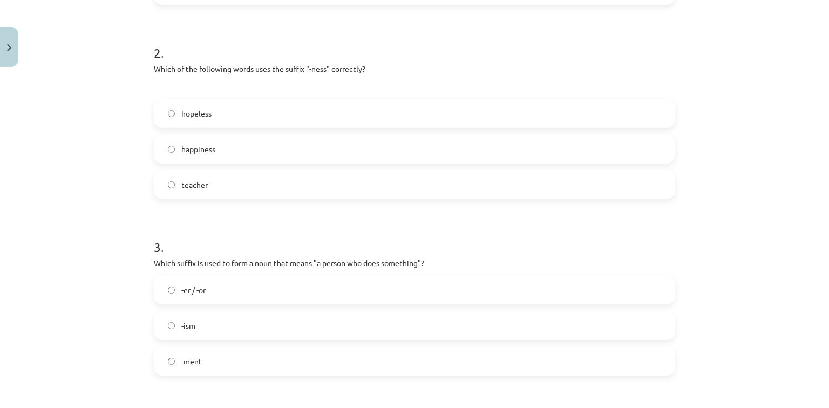
scroll to position [444, 0]
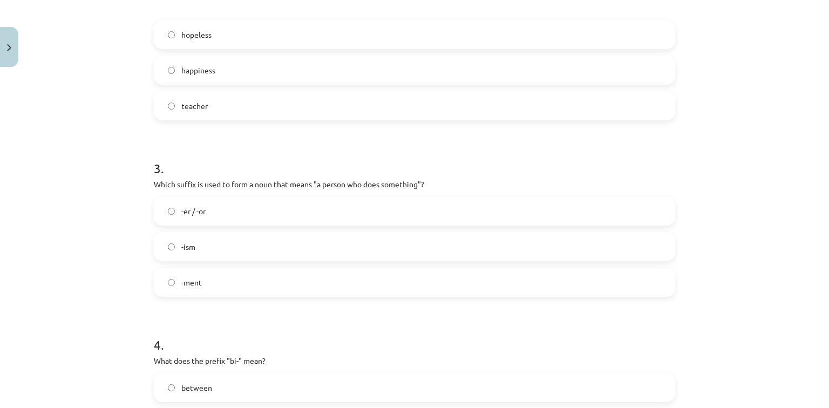
click at [238, 206] on label "-er / -or" at bounding box center [414, 211] width 519 height 27
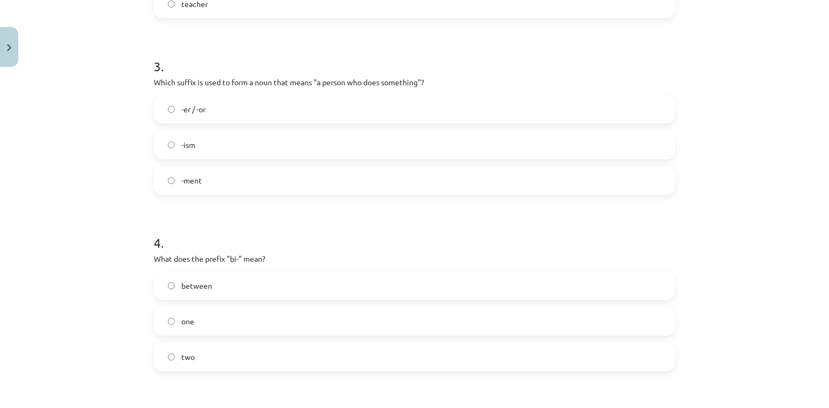
scroll to position [606, 0]
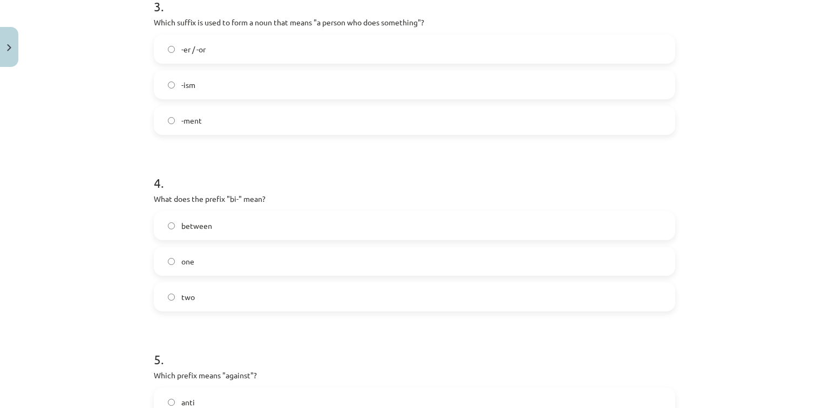
click at [188, 220] on span "between" at bounding box center [196, 225] width 31 height 11
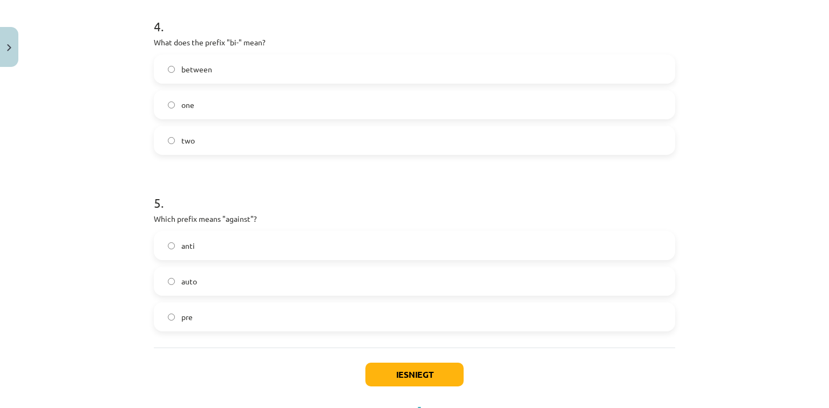
scroll to position [765, 0]
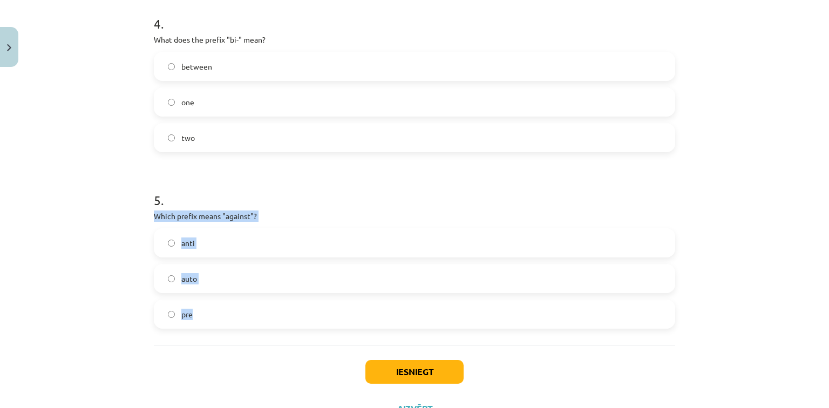
drag, startPoint x: 152, startPoint y: 212, endPoint x: 235, endPoint y: 334, distance: 147.2
copy div "Which prefix means "against"? anti auto pre"
click at [253, 250] on label "anti" at bounding box center [414, 242] width 519 height 27
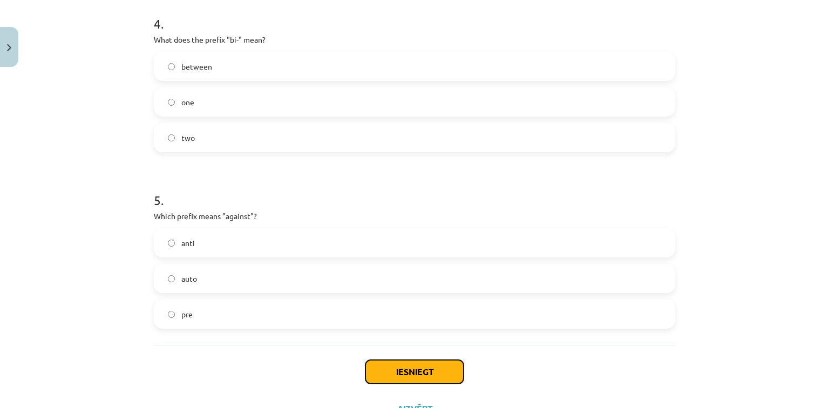
click at [406, 364] on button "Iesniegt" at bounding box center [414, 372] width 98 height 24
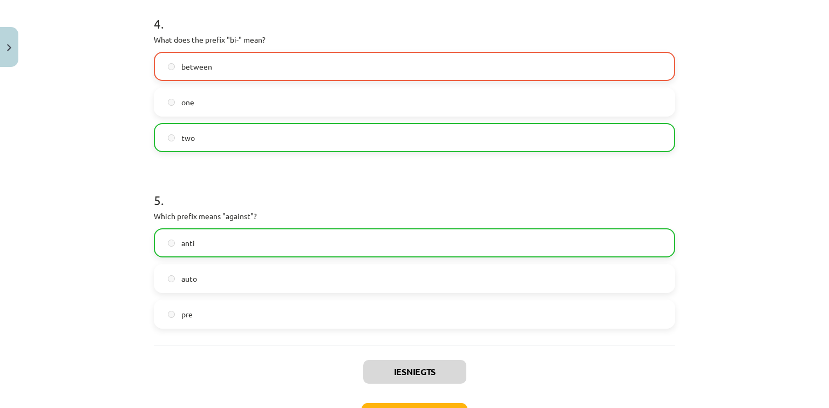
drag, startPoint x: 825, startPoint y: 325, endPoint x: 738, endPoint y: 370, distance: 98.5
click at [738, 370] on div "Mācību tēma: Angļu valodas i - 11. klases 1. ieskaites mācību materiāls #6 📝 To…" at bounding box center [414, 204] width 829 height 408
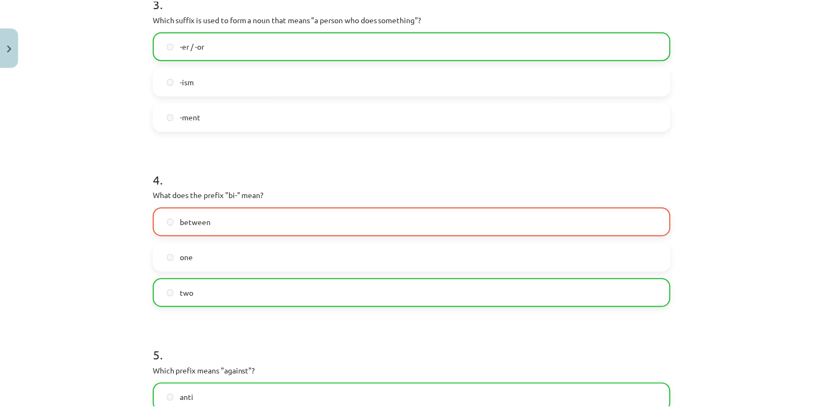
scroll to position [844, 0]
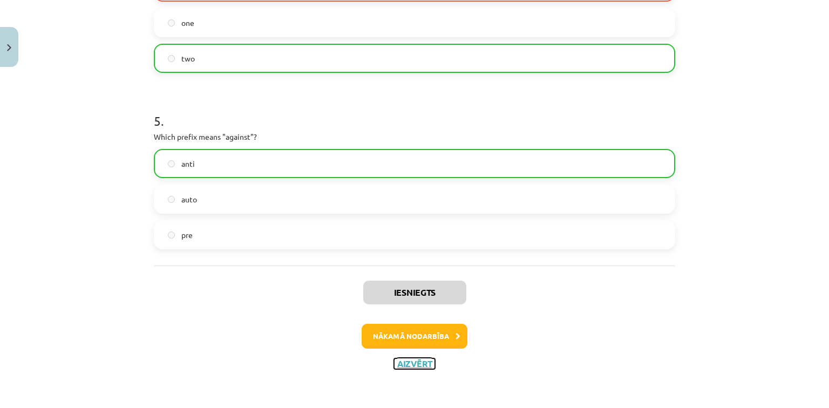
click at [415, 364] on button "Aizvērt" at bounding box center [414, 363] width 41 height 11
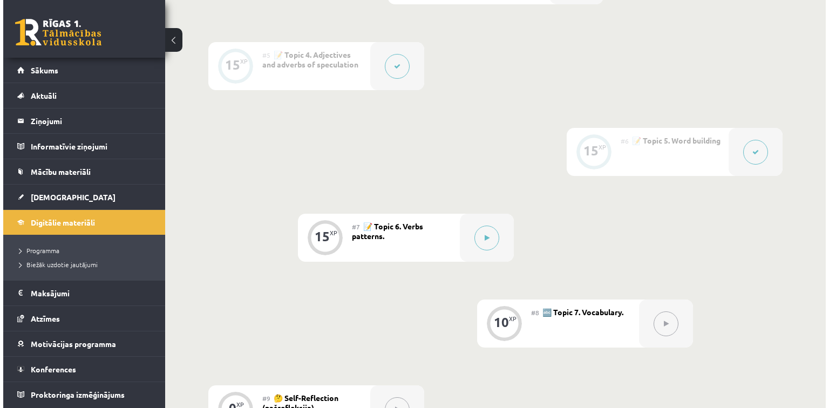
scroll to position [626, 0]
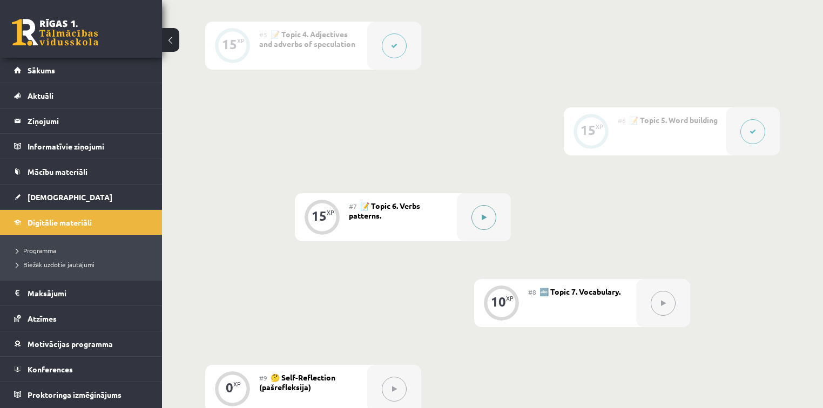
click at [475, 223] on button at bounding box center [483, 217] width 25 height 25
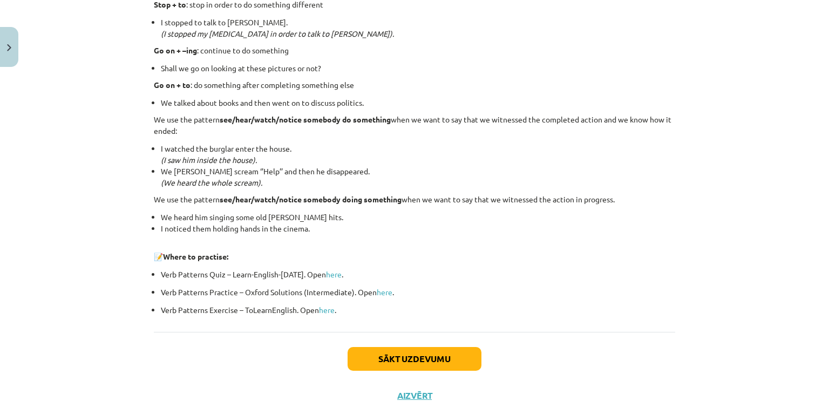
scroll to position [1433, 0]
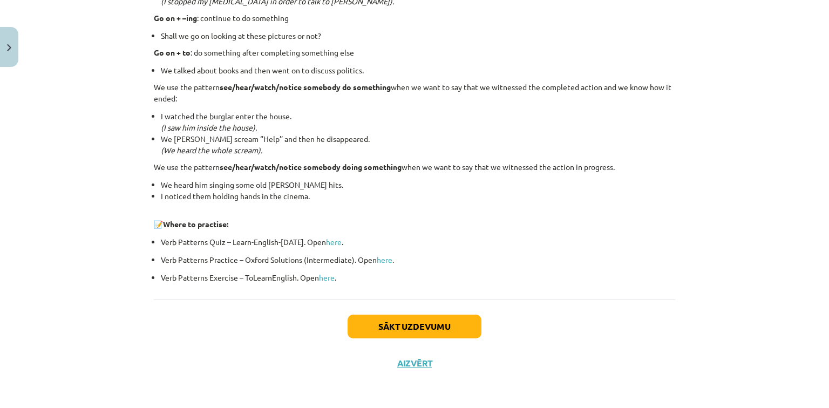
click at [374, 312] on div "Sākt uzdevumu Aizvērt" at bounding box center [415, 338] width 522 height 76
click at [371, 321] on button "Sākt uzdevumu" at bounding box center [415, 327] width 134 height 24
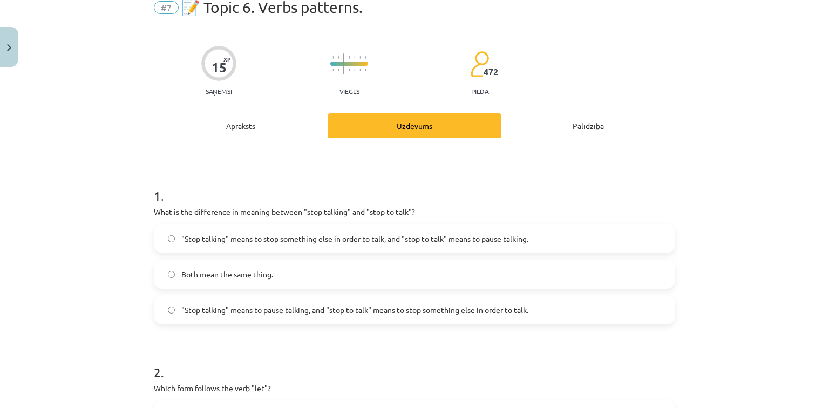
scroll to position [27, 0]
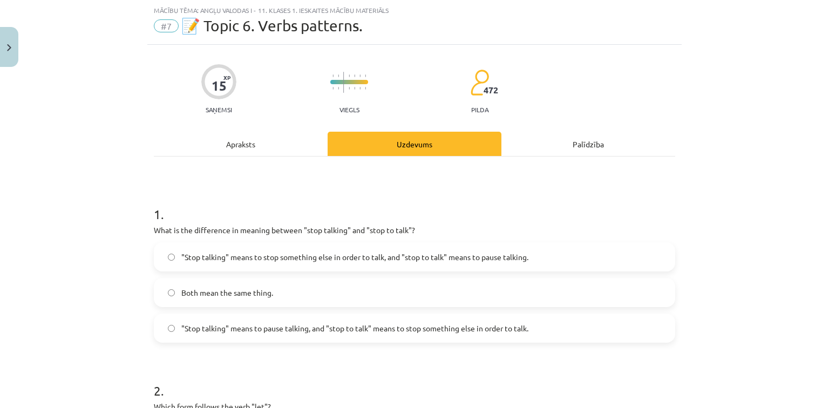
click at [606, 323] on label ""Stop talking" means to pause talking, and "stop to talk" means to stop somethi…" at bounding box center [414, 328] width 519 height 27
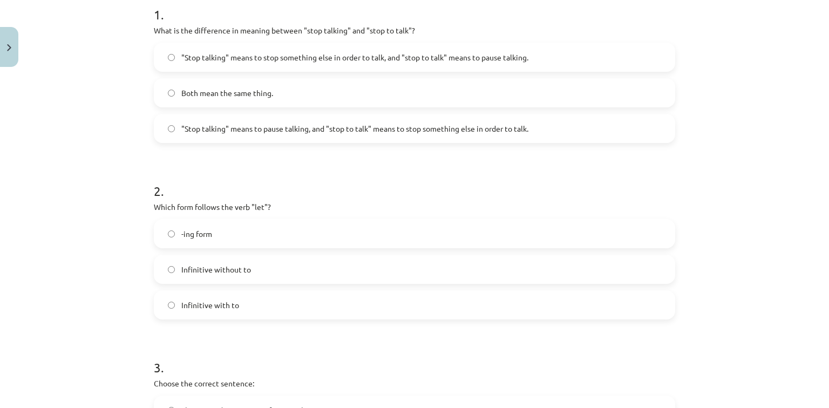
scroll to position [228, 0]
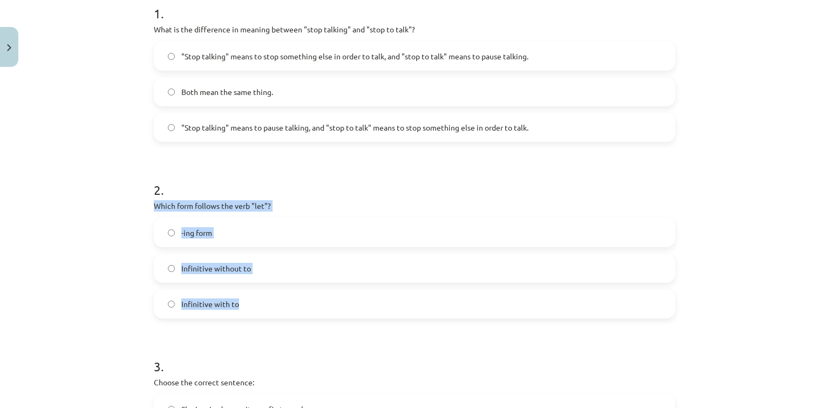
drag, startPoint x: 147, startPoint y: 204, endPoint x: 246, endPoint y: 297, distance: 136.0
click at [246, 297] on div "15 XP Saņemsi Viegls 472 pilda Apraksts Uzdevums Palīdzība 1 . What is the diff…" at bounding box center [414, 395] width 534 height 1102
copy div "Which form follows the verb "let"? -ing form Infinitive without to Infinitive w…"
click at [315, 263] on label "Infinitive without to" at bounding box center [414, 268] width 519 height 27
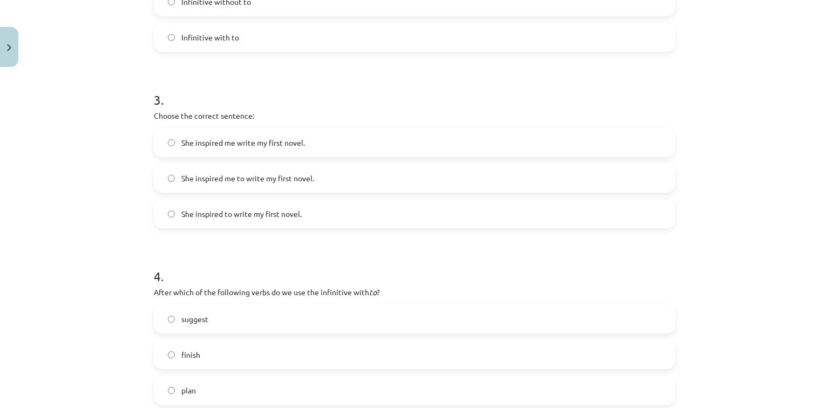
scroll to position [502, 0]
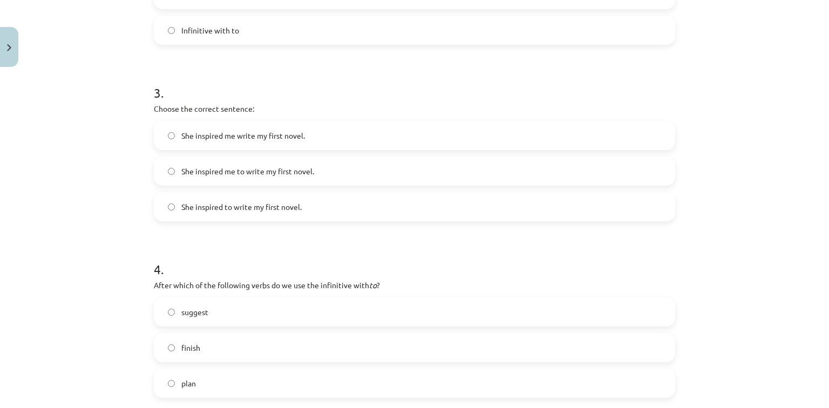
click at [289, 178] on label "She inspired me to write my first novel." at bounding box center [414, 171] width 519 height 27
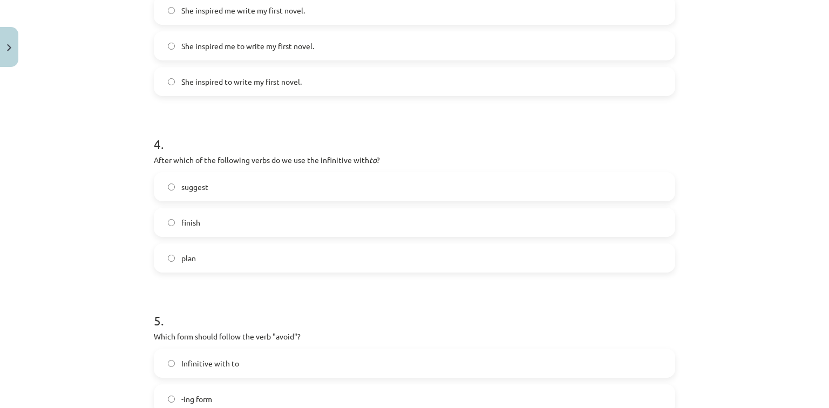
scroll to position [671, 0]
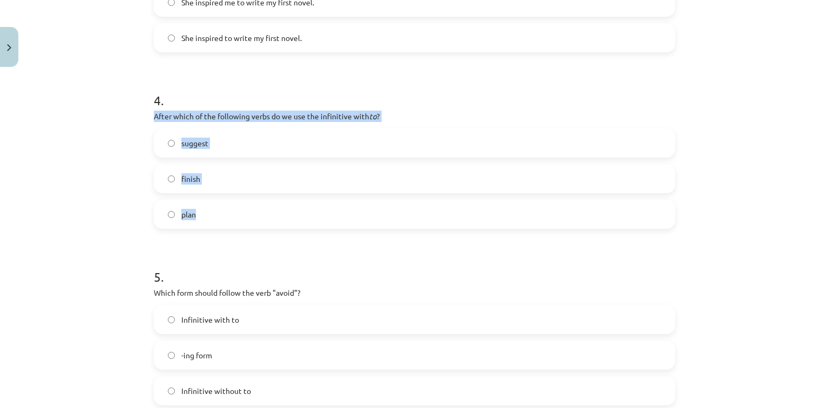
drag, startPoint x: 152, startPoint y: 114, endPoint x: 293, endPoint y: 227, distance: 180.6
click at [293, 227] on div "4 . After which of the following verbs do we use the infinitive with to ? sugge…" at bounding box center [415, 151] width 522 height 155
copy div "After which of the following verbs do we use the infinitive with to ? suggest f…"
click at [279, 215] on label "plan" at bounding box center [414, 214] width 519 height 27
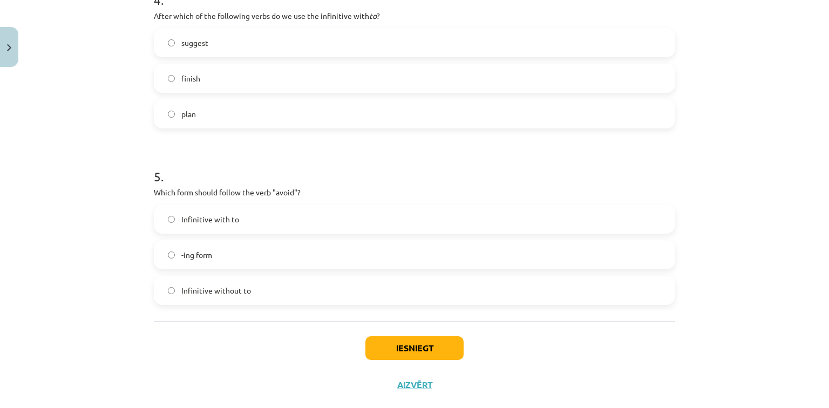
scroll to position [779, 0]
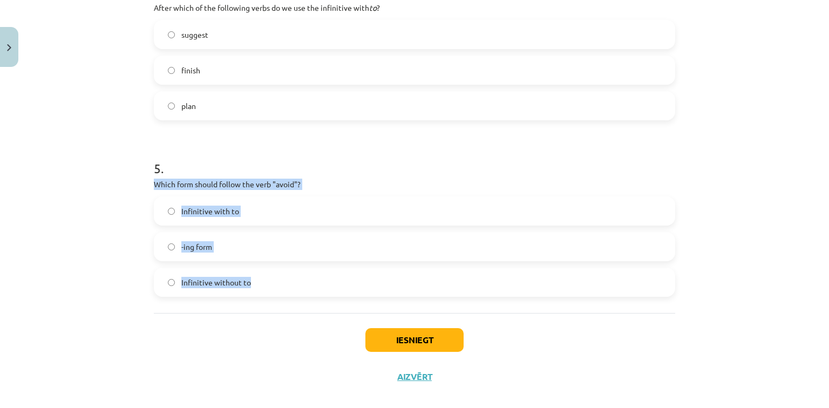
drag, startPoint x: 139, startPoint y: 178, endPoint x: 306, endPoint y: 268, distance: 189.9
click at [306, 268] on div "Mācību tēma: Angļu valodas i - 11. klases 1. ieskaites mācību materiāls #7 📝 To…" at bounding box center [414, 204] width 829 height 408
copy div "Which form should follow the verb "avoid"? Infinitive with to -ing form Infinit…"
click at [254, 248] on label "-ing form" at bounding box center [414, 246] width 519 height 27
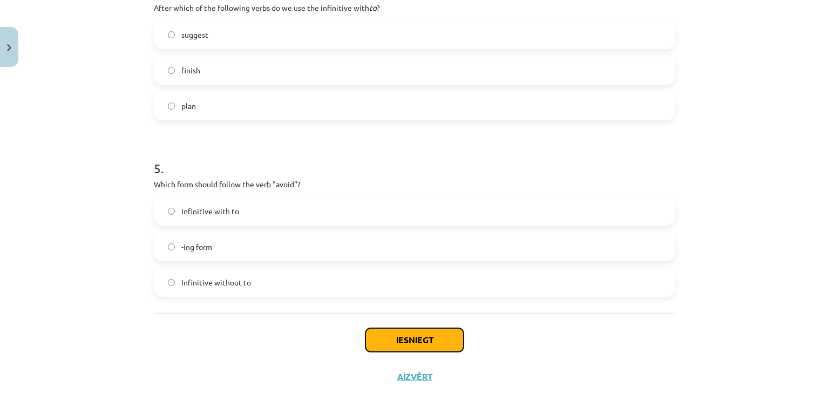
click at [390, 340] on button "Iesniegt" at bounding box center [414, 340] width 98 height 24
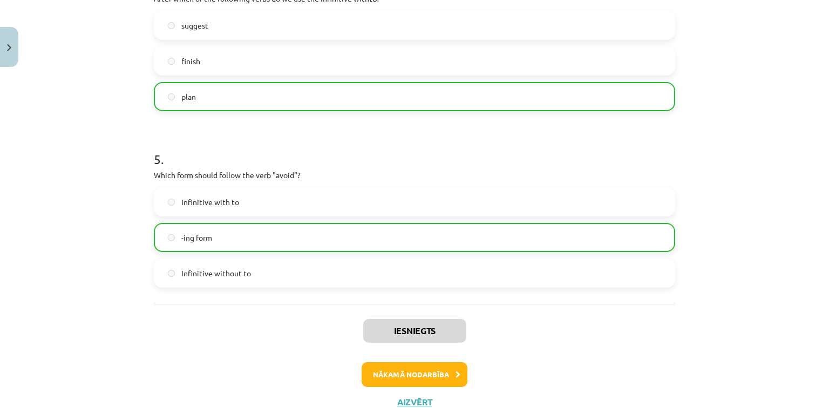
scroll to position [813, 0]
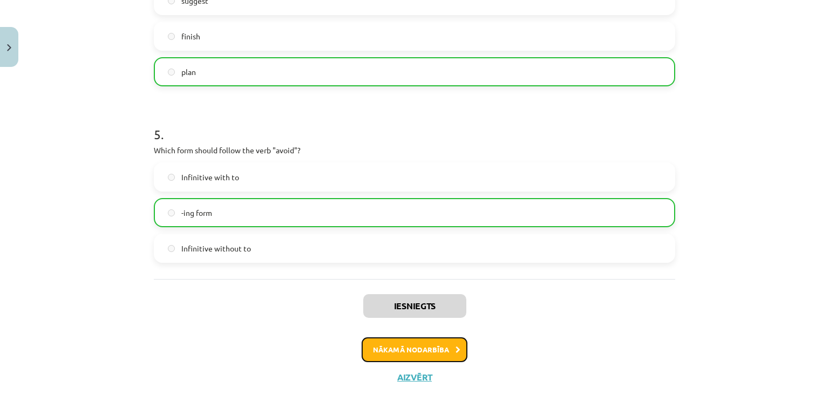
click at [429, 344] on button "Nākamā nodarbība" at bounding box center [415, 349] width 106 height 25
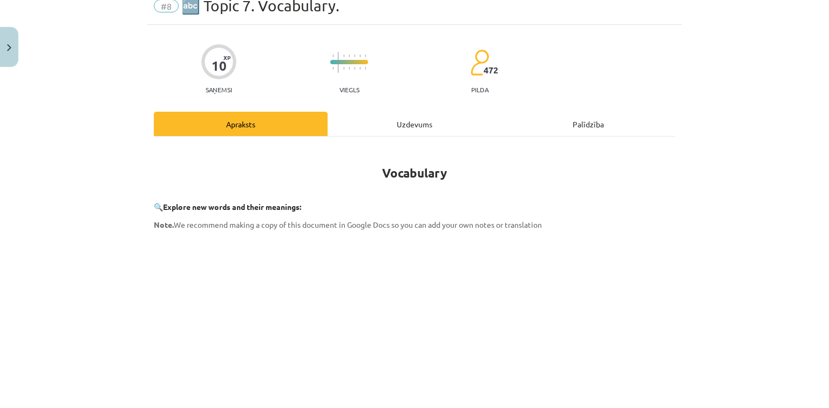
scroll to position [27, 0]
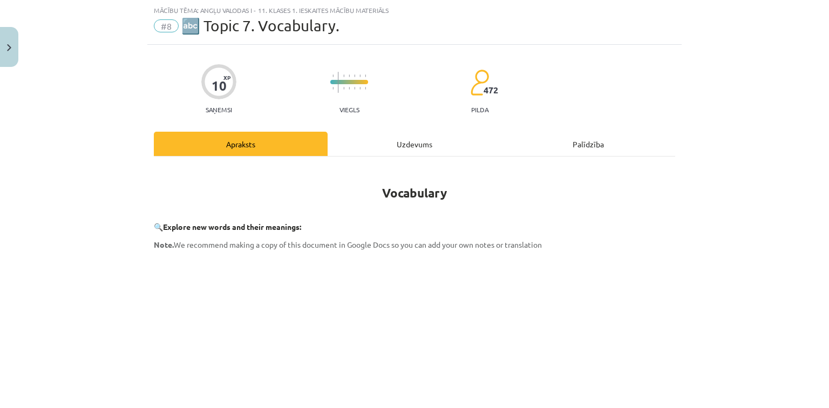
click at [397, 143] on div "Uzdevums" at bounding box center [415, 144] width 174 height 24
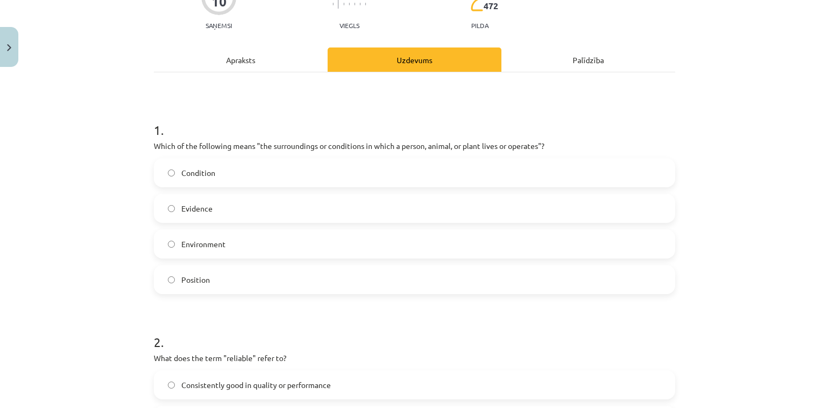
scroll to position [119, 0]
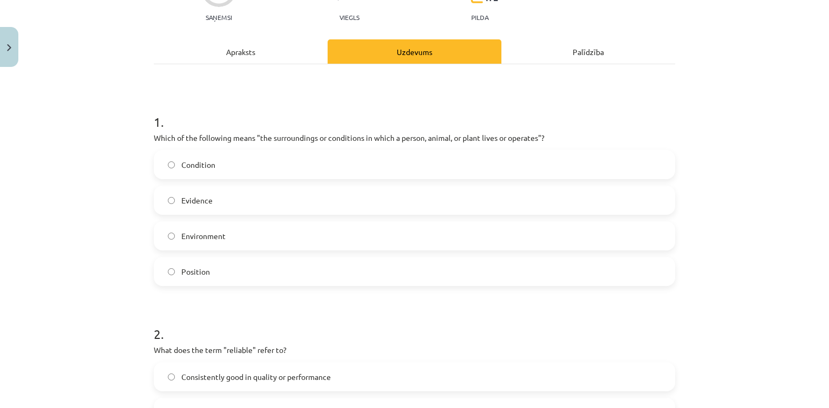
click at [362, 237] on label "Environment" at bounding box center [414, 235] width 519 height 27
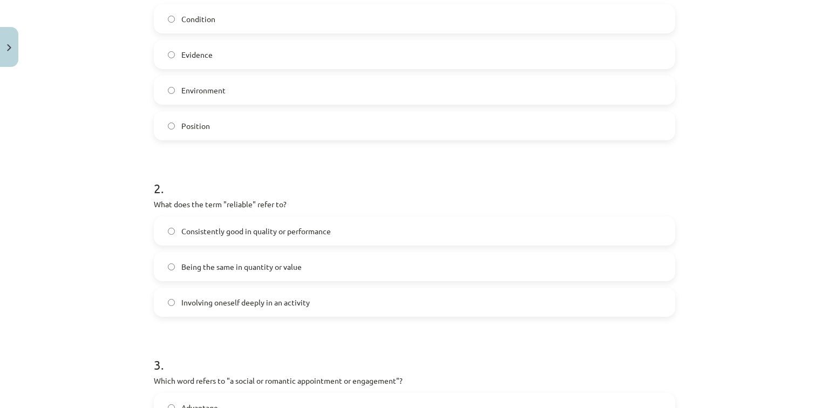
scroll to position [270, 0]
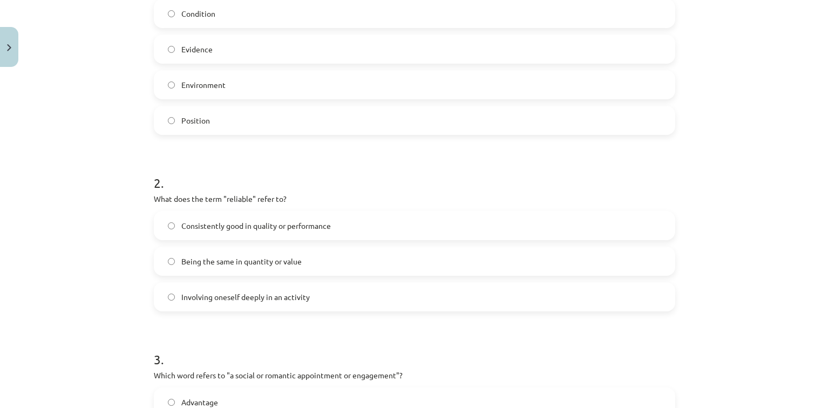
click at [268, 300] on span "Involving oneself deeply in an activity" at bounding box center [245, 297] width 128 height 11
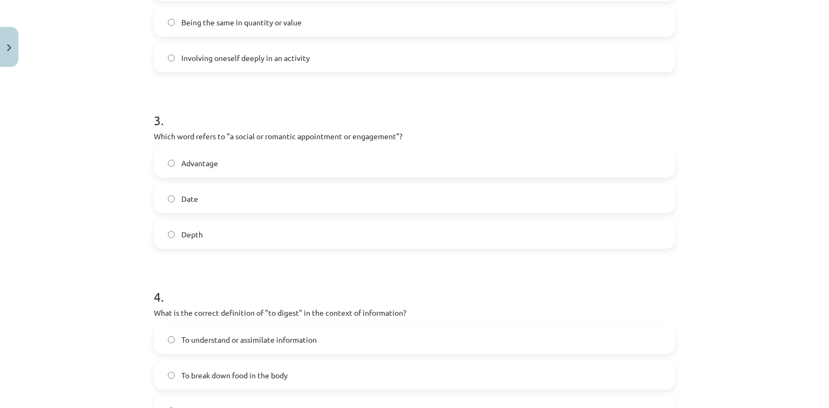
scroll to position [512, 0]
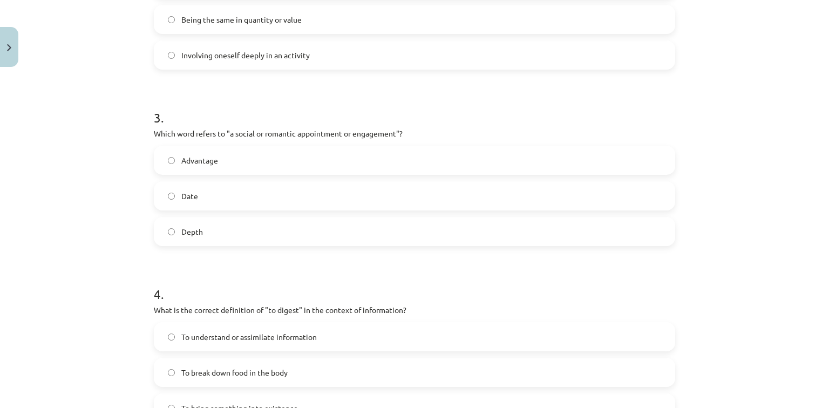
click at [263, 194] on label "Date" at bounding box center [414, 195] width 519 height 27
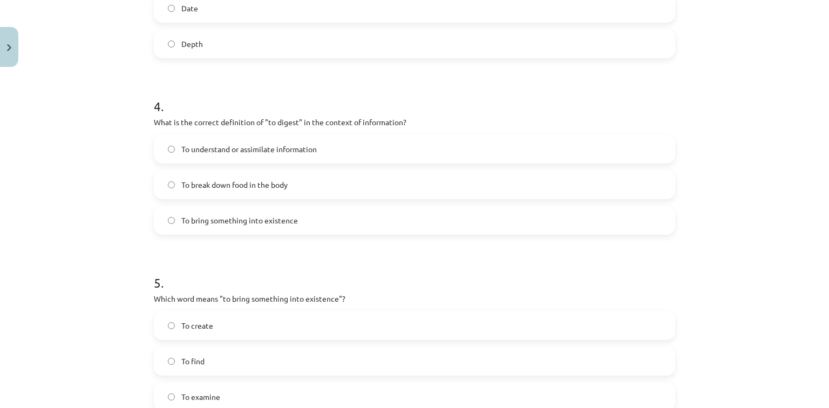
scroll to position [704, 0]
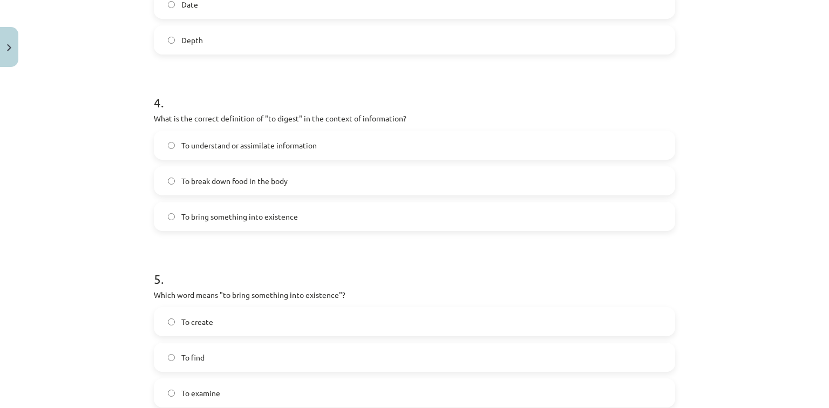
click at [272, 181] on span "To break down food in the body" at bounding box center [234, 180] width 106 height 11
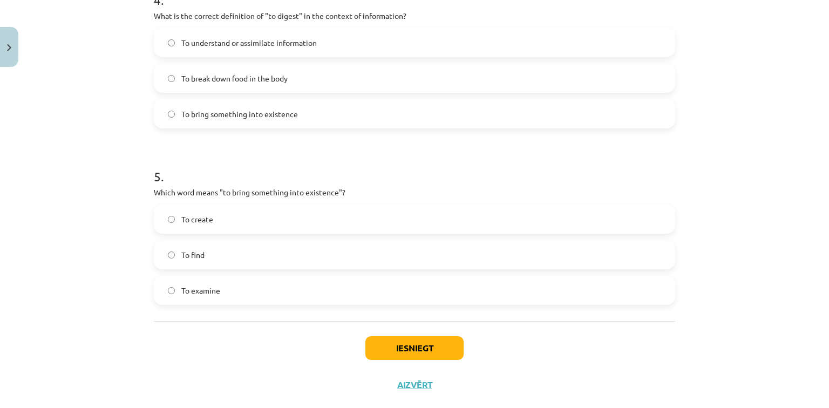
scroll to position [809, 0]
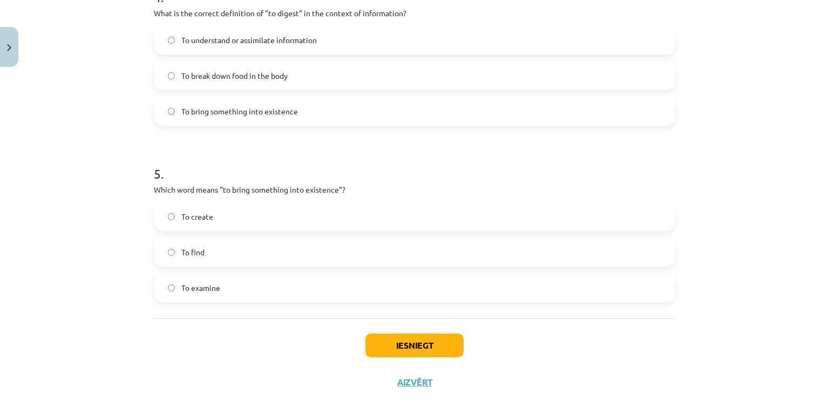
click at [233, 218] on label "To create" at bounding box center [414, 216] width 519 height 27
click at [438, 346] on button "Iesniegt" at bounding box center [414, 346] width 98 height 24
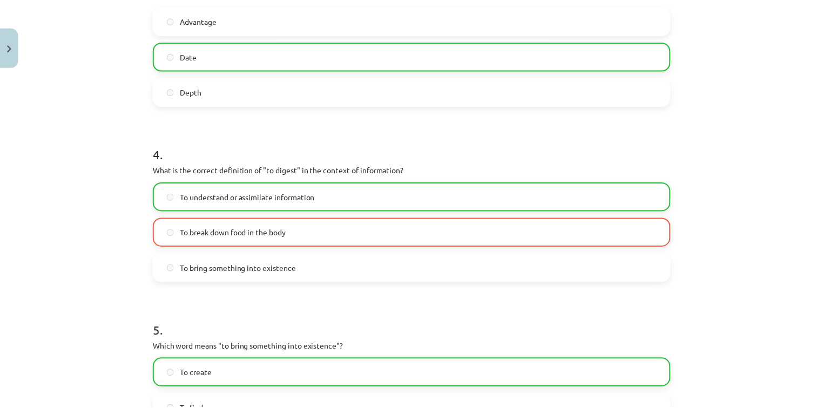
scroll to position [862, 0]
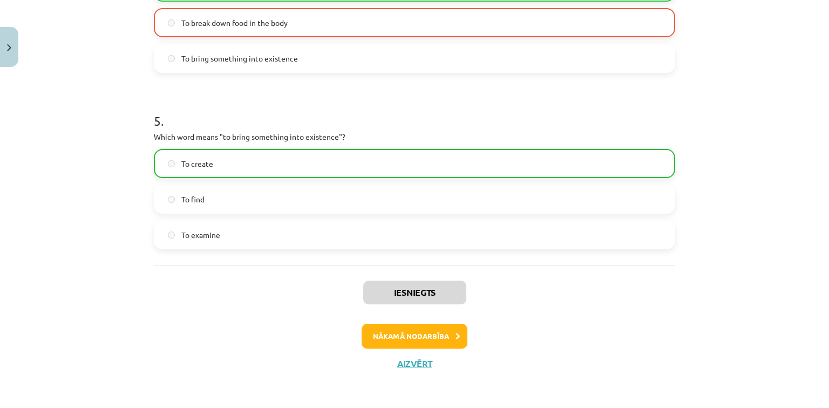
click at [420, 356] on div "Iesniegts Nākamā nodarbība Aizvērt" at bounding box center [415, 321] width 522 height 110
click at [420, 360] on button "Aizvērt" at bounding box center [414, 363] width 41 height 11
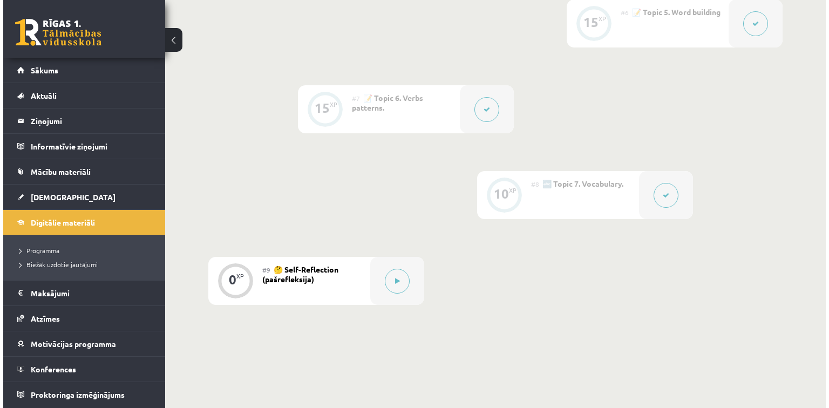
scroll to position [733, 0]
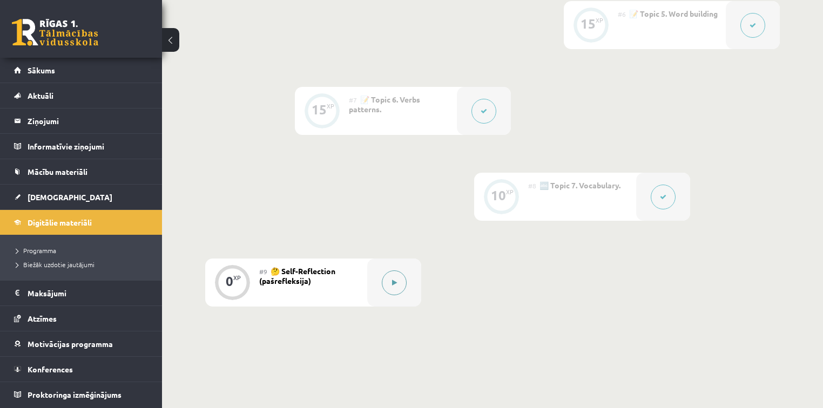
click at [395, 283] on icon at bounding box center [394, 283] width 5 height 6
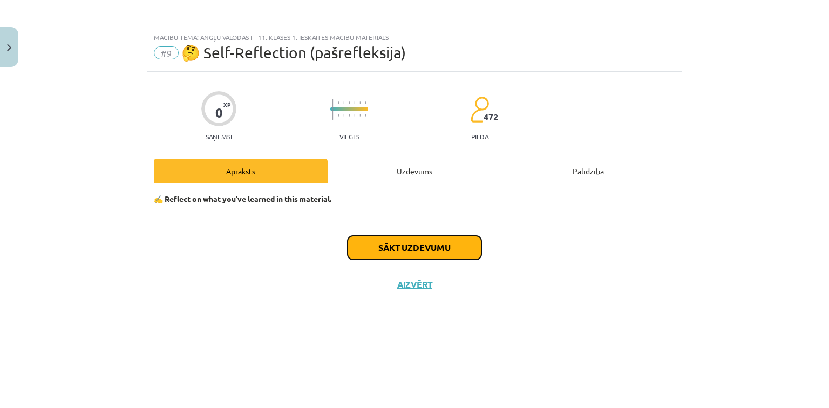
click at [422, 250] on button "Sākt uzdevumu" at bounding box center [415, 248] width 134 height 24
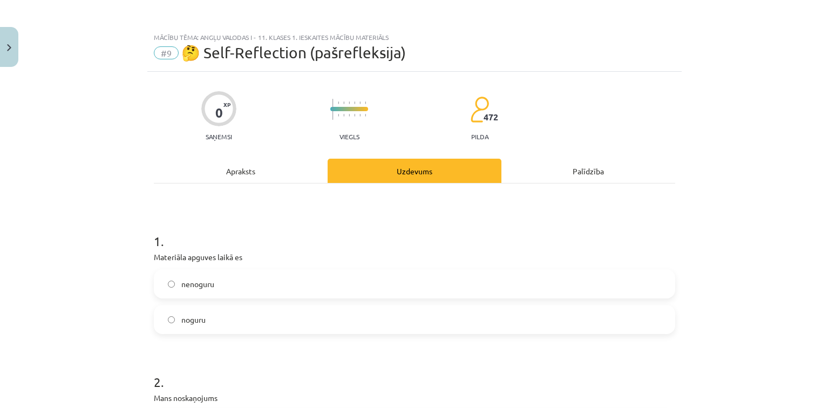
click at [265, 316] on label "noguru" at bounding box center [414, 319] width 519 height 27
click at [307, 272] on label "nenoguru" at bounding box center [414, 283] width 519 height 27
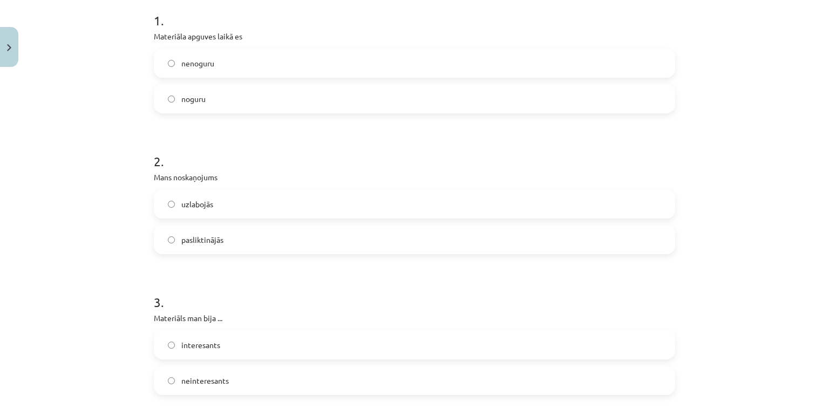
scroll to position [279, 0]
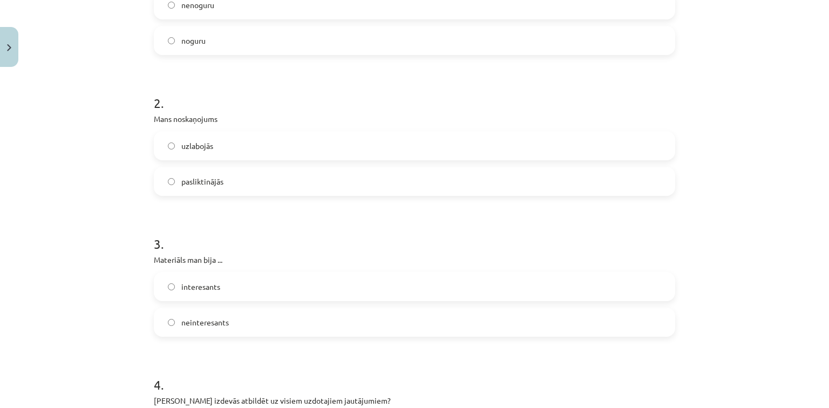
click at [524, 143] on label "uzlabojās" at bounding box center [414, 145] width 519 height 27
click at [415, 288] on label "interesants" at bounding box center [414, 286] width 519 height 27
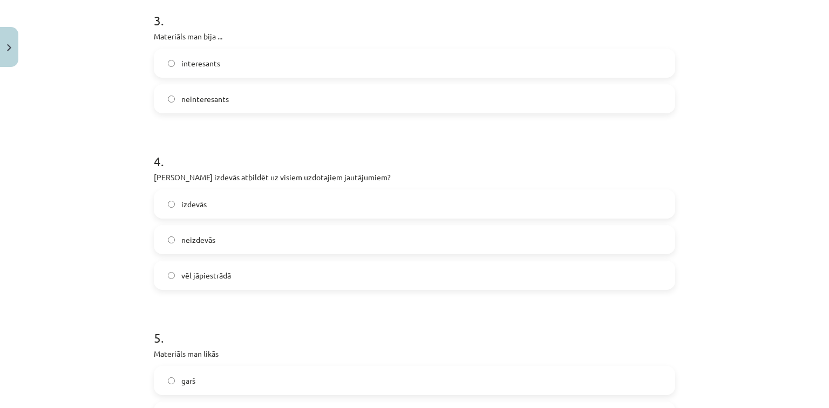
scroll to position [557, 0]
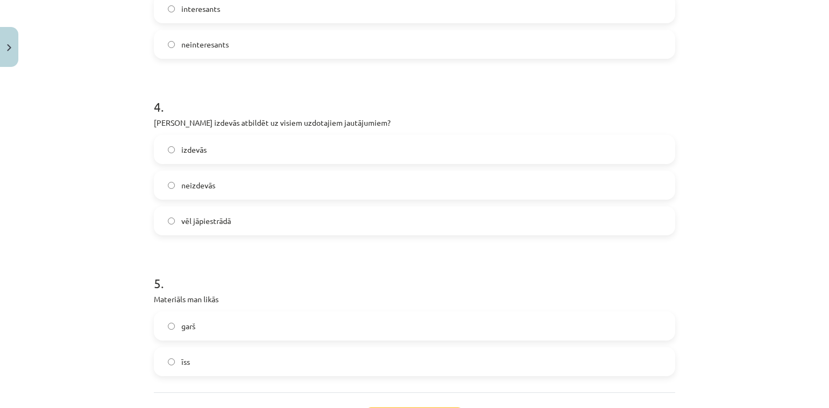
click at [342, 221] on label "vēl jāpiestrādā" at bounding box center [414, 220] width 519 height 27
click at [291, 339] on label "garš" at bounding box center [414, 326] width 519 height 27
click at [287, 355] on label "īss" at bounding box center [414, 361] width 519 height 27
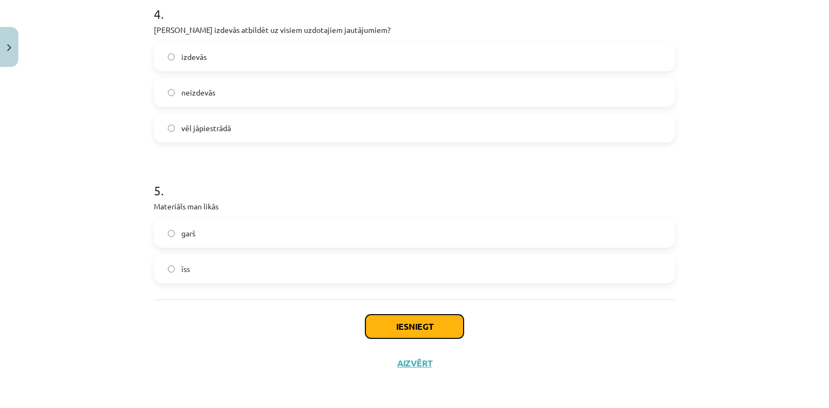
click at [448, 321] on button "Iesniegt" at bounding box center [414, 327] width 98 height 24
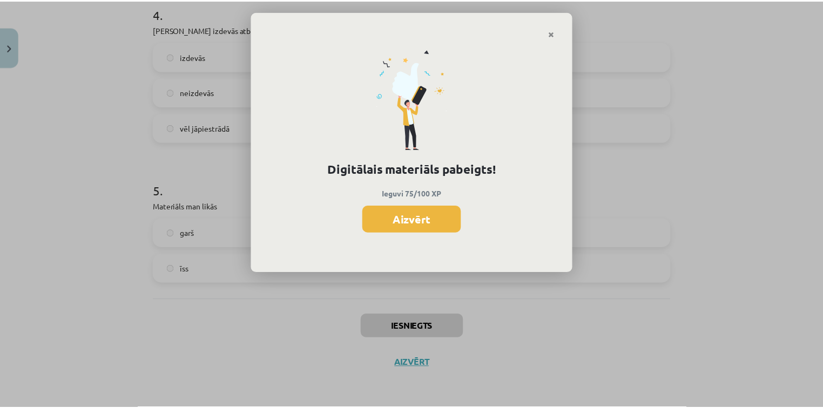
scroll to position [732, 0]
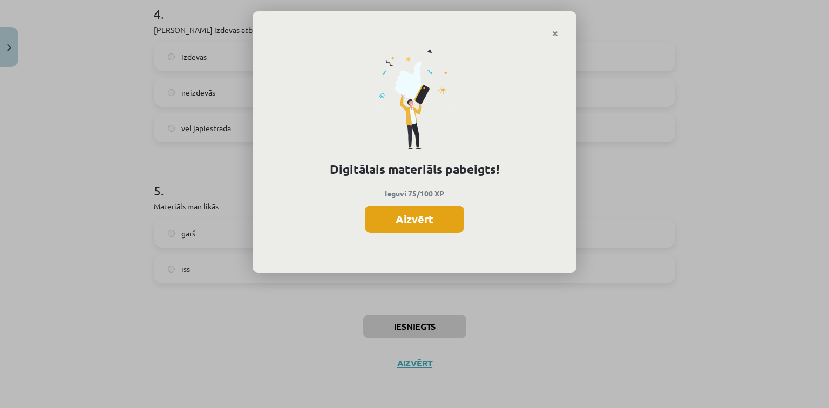
click at [410, 212] on button "Aizvērt" at bounding box center [414, 219] width 99 height 27
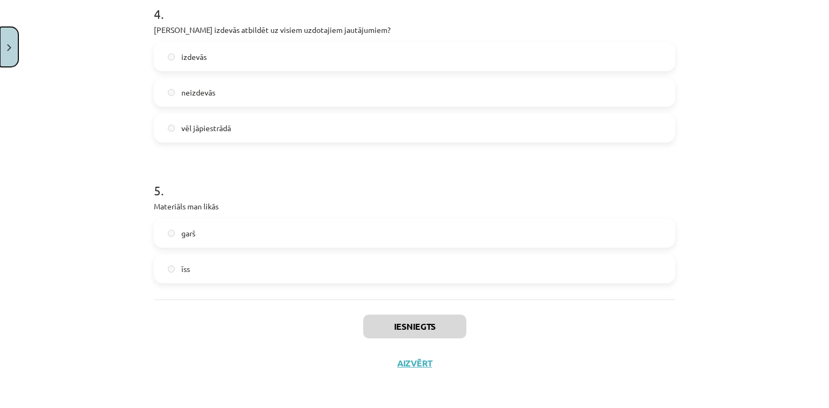
click at [0, 43] on button "Close" at bounding box center [9, 47] width 18 height 40
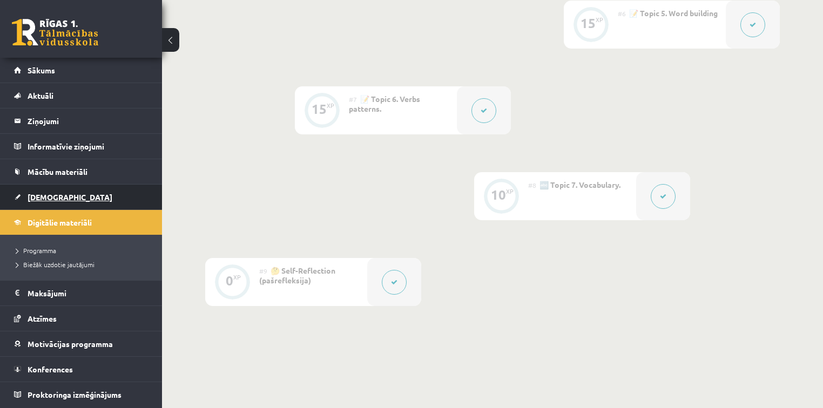
click at [64, 200] on link "[DEMOGRAPHIC_DATA]" at bounding box center [81, 197] width 134 height 25
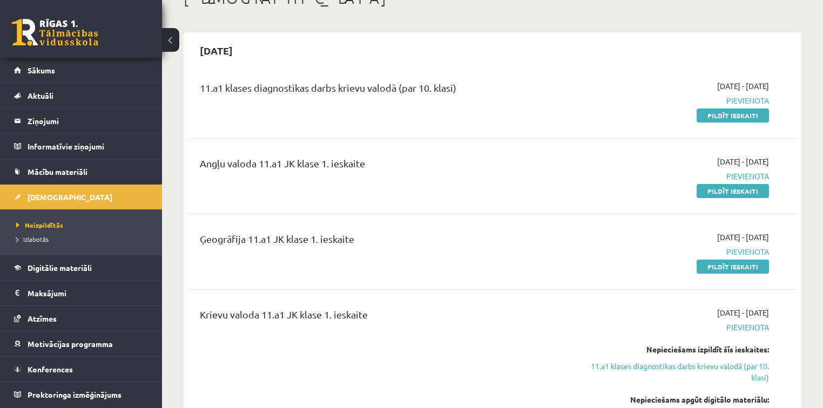
scroll to position [117, 0]
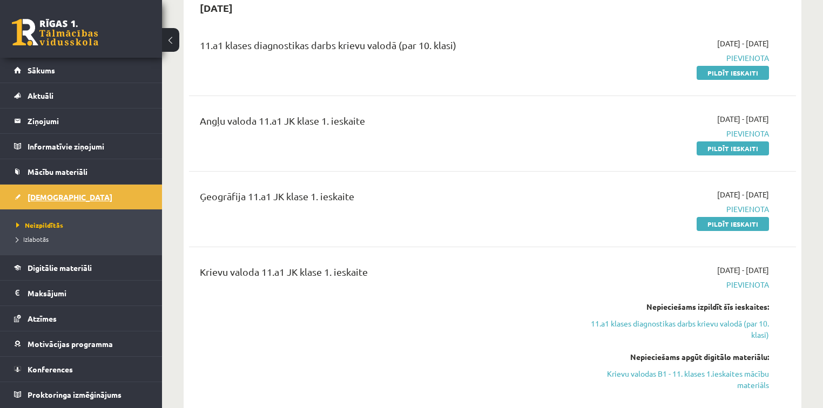
click at [114, 201] on link "[DEMOGRAPHIC_DATA]" at bounding box center [81, 197] width 134 height 25
